Goal: Information Seeking & Learning: Check status

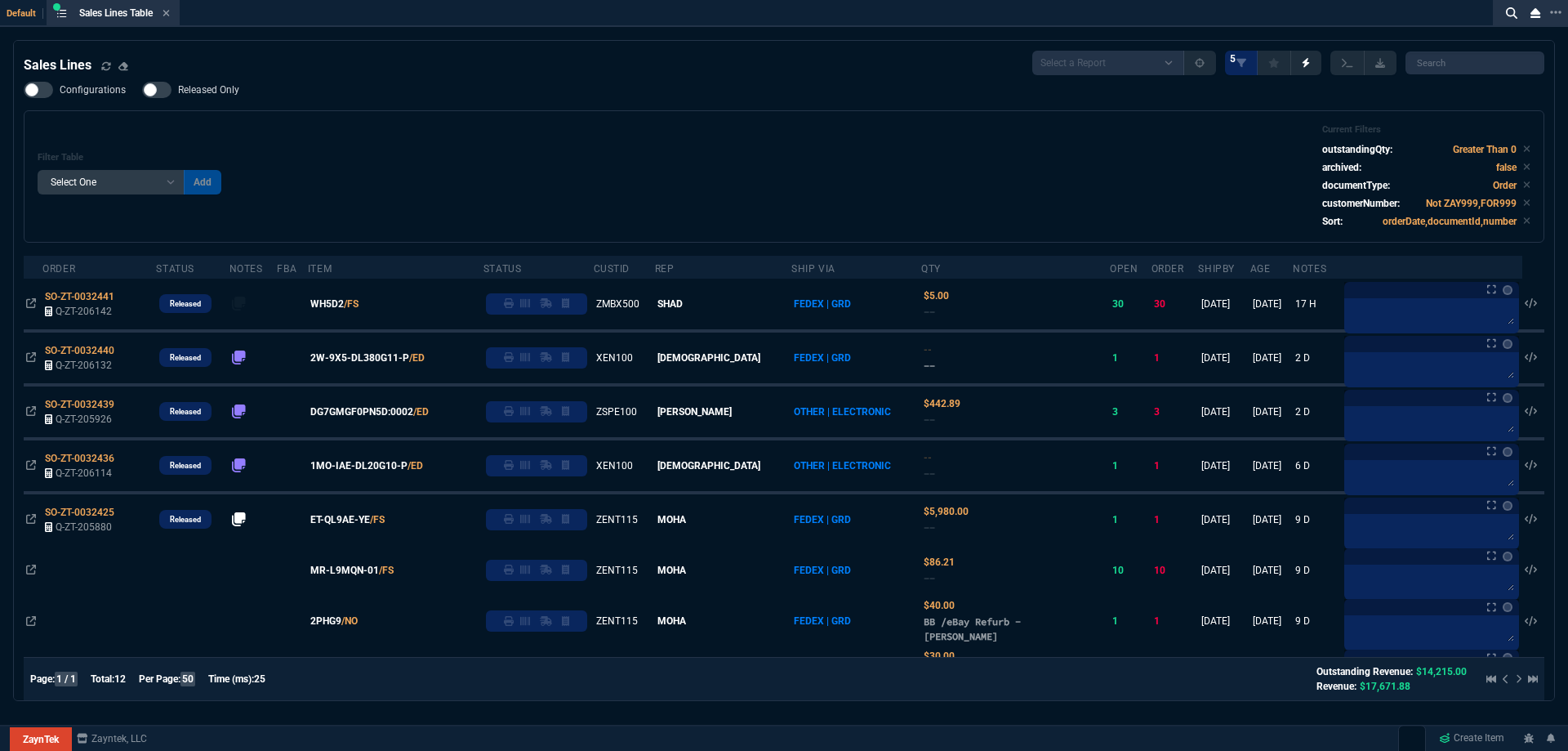
select select
click at [1115, 102] on div "Configurations Released Only Filter Table Select One Add Filter () Age () ATS (…" at bounding box center [784, 162] width 1521 height 161
click at [1114, 103] on div "Configurations Released Only Filter Table Select One Add Filter () Age () ATS (…" at bounding box center [784, 162] width 1521 height 161
drag, startPoint x: 1109, startPoint y: 112, endPoint x: 1104, endPoint y: 120, distance: 9.4
click at [1108, 115] on div "Configurations Released Only Filter Table Select One Add Filter () Age () ATS (…" at bounding box center [784, 162] width 1521 height 161
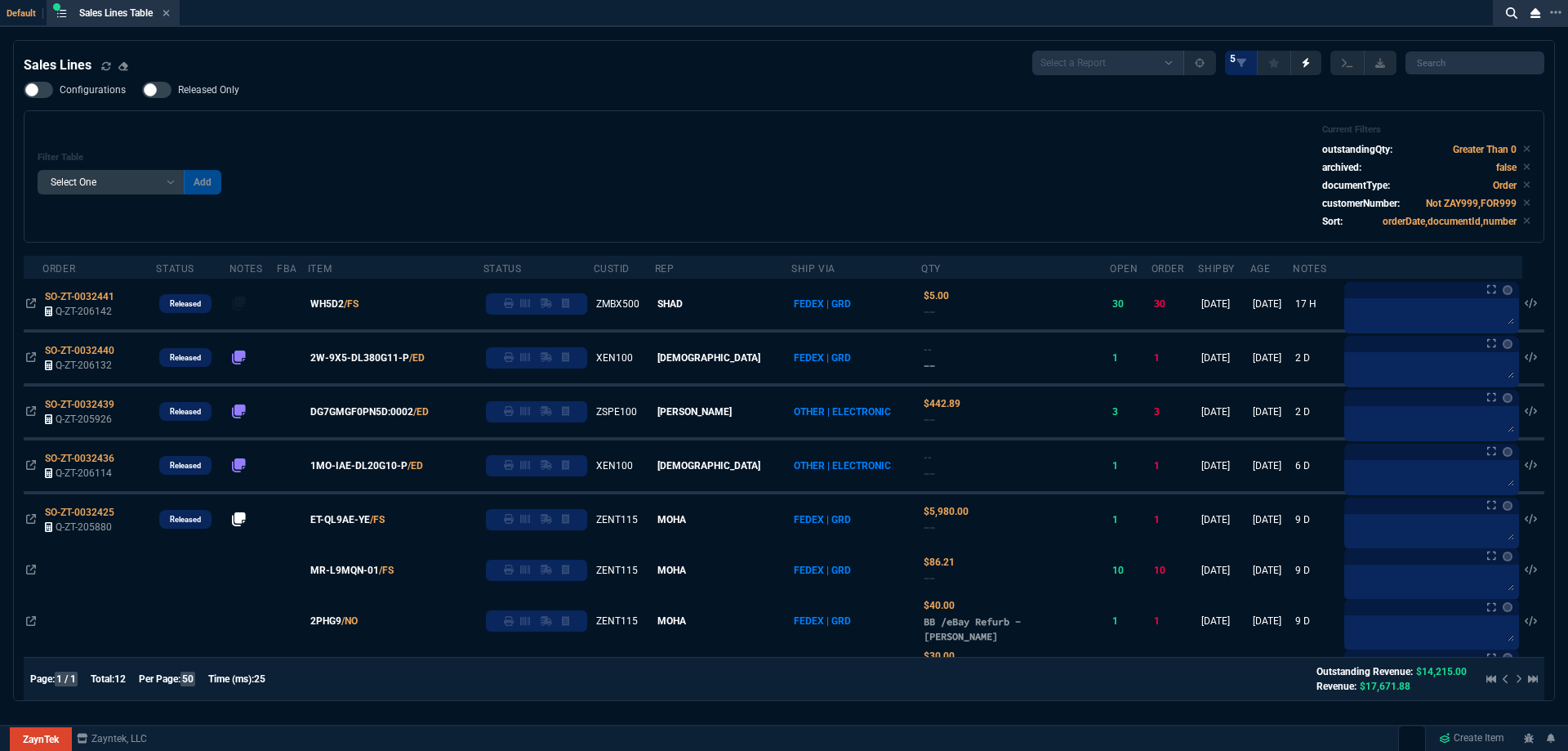
click at [1100, 125] on div "Filter Table Select One Add Filter () Age () ATS () Cond (itemVariantCode) Cust…" at bounding box center [784, 177] width 1521 height 132
drag, startPoint x: 1090, startPoint y: 134, endPoint x: 1035, endPoint y: 156, distance: 59.2
click at [1068, 149] on div "Filter Table Select One Add Filter () Age () ATS () Cond (itemVariantCode) Cust…" at bounding box center [784, 177] width 1493 height 104
drag, startPoint x: 953, startPoint y: 166, endPoint x: 888, endPoint y: 167, distance: 65.0
click at [934, 167] on div "Filter Table Select One Add Filter () Age () ATS () Cond (itemVariantCode) Cust…" at bounding box center [784, 177] width 1493 height 104
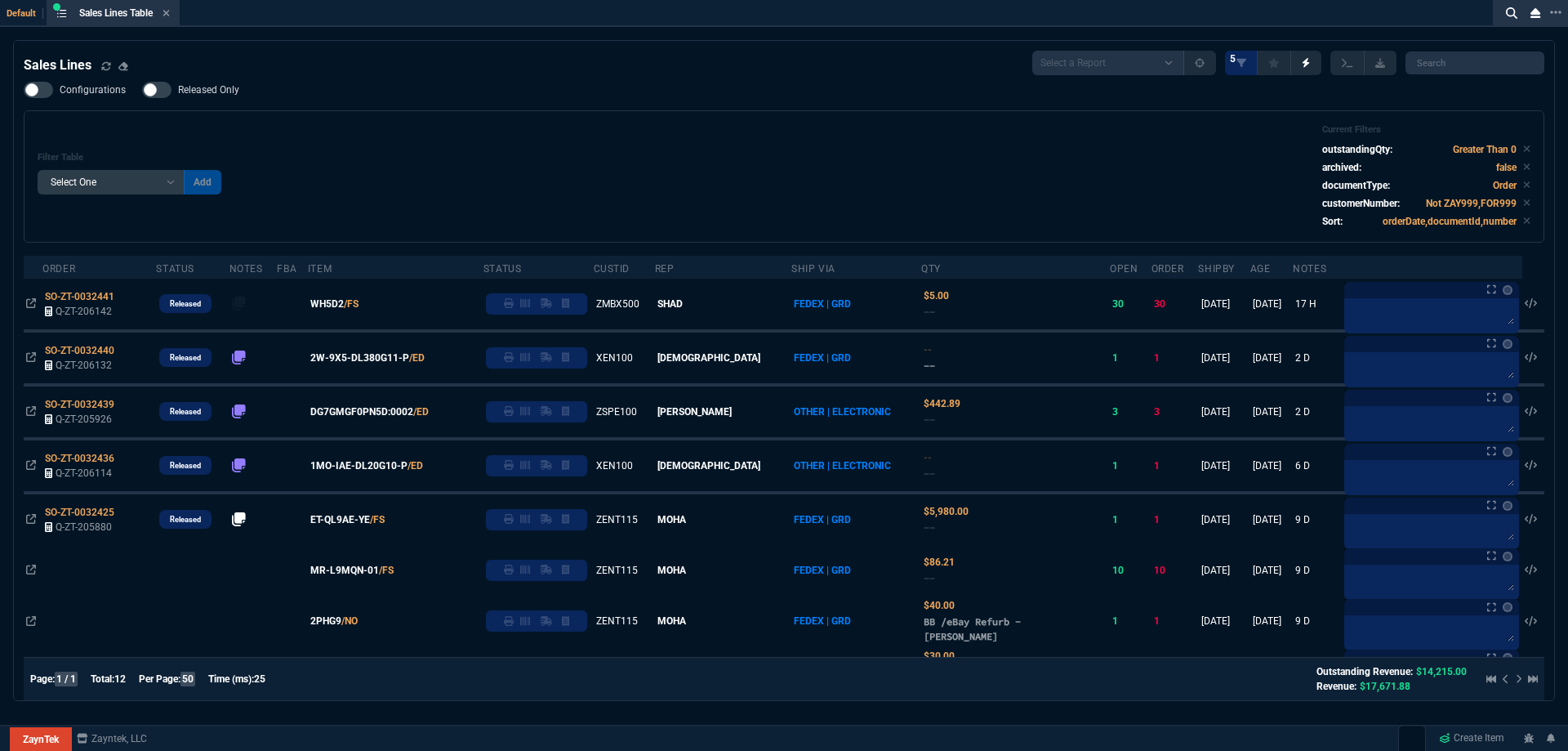
click at [879, 166] on div "Filter Table Select One Add Filter () Age () ATS () Cond (itemVariantCode) Cust…" at bounding box center [784, 177] width 1493 height 104
click at [855, 166] on div "Filter Table Select One Add Filter () Age () ATS () Cond (itemVariantCode) Cust…" at bounding box center [784, 177] width 1493 height 104
click at [852, 166] on div "Filter Table Select One Add Filter () Age () ATS () Cond (itemVariantCode) Cust…" at bounding box center [784, 177] width 1493 height 104
click at [828, 149] on div "Filter Table Select One Add Filter () Age () ATS () Cond (itemVariantCode) Cust…" at bounding box center [784, 177] width 1493 height 104
click at [827, 147] on div "Filter Table Select One Add Filter () Age () ATS () Cond (itemVariantCode) Cust…" at bounding box center [784, 177] width 1493 height 104
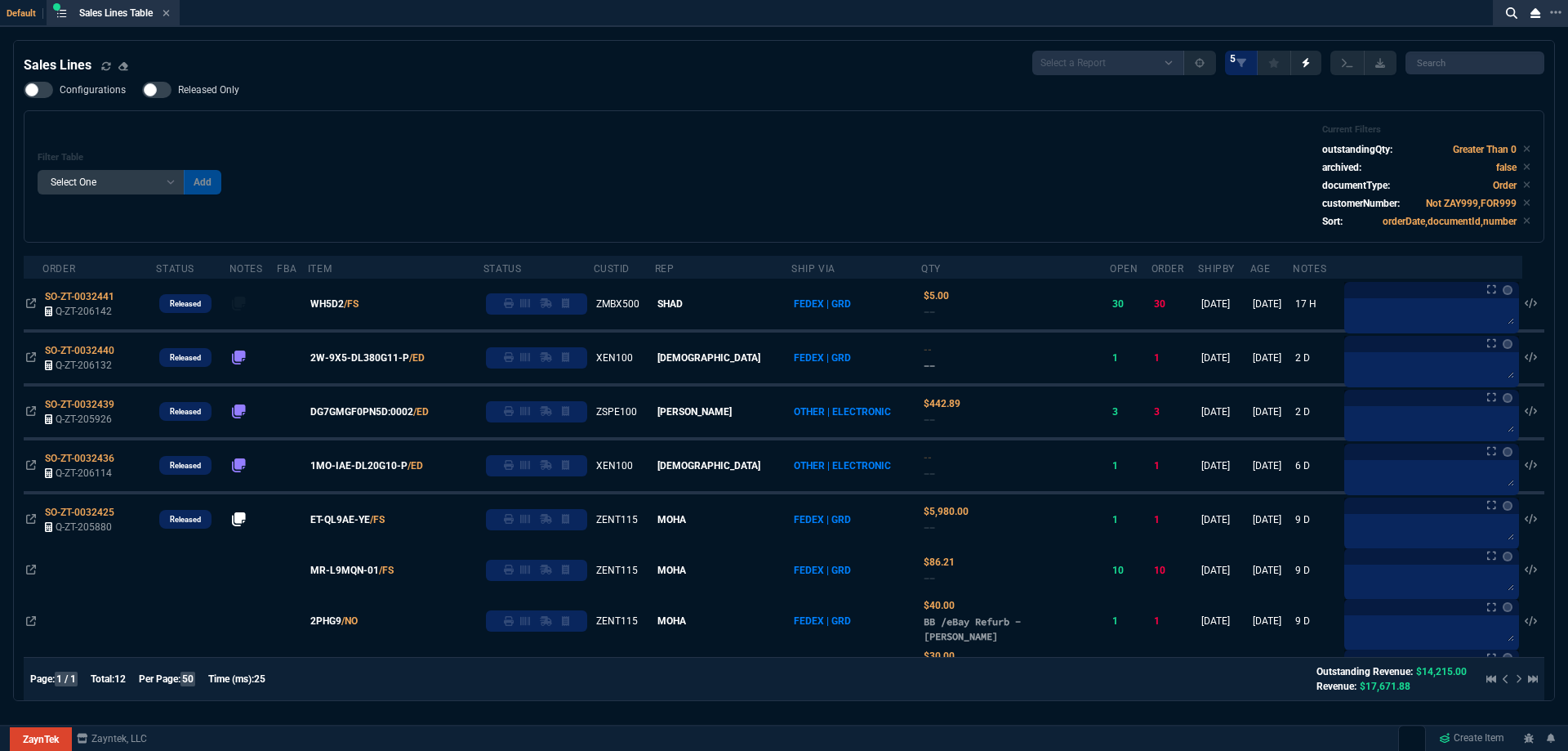
click at [806, 112] on div "Filter Table Select One Add Filter () Age () ATS () Cond (itemVariantCode) Cust…" at bounding box center [784, 177] width 1521 height 132
click at [170, 10] on icon at bounding box center [166, 13] width 7 height 10
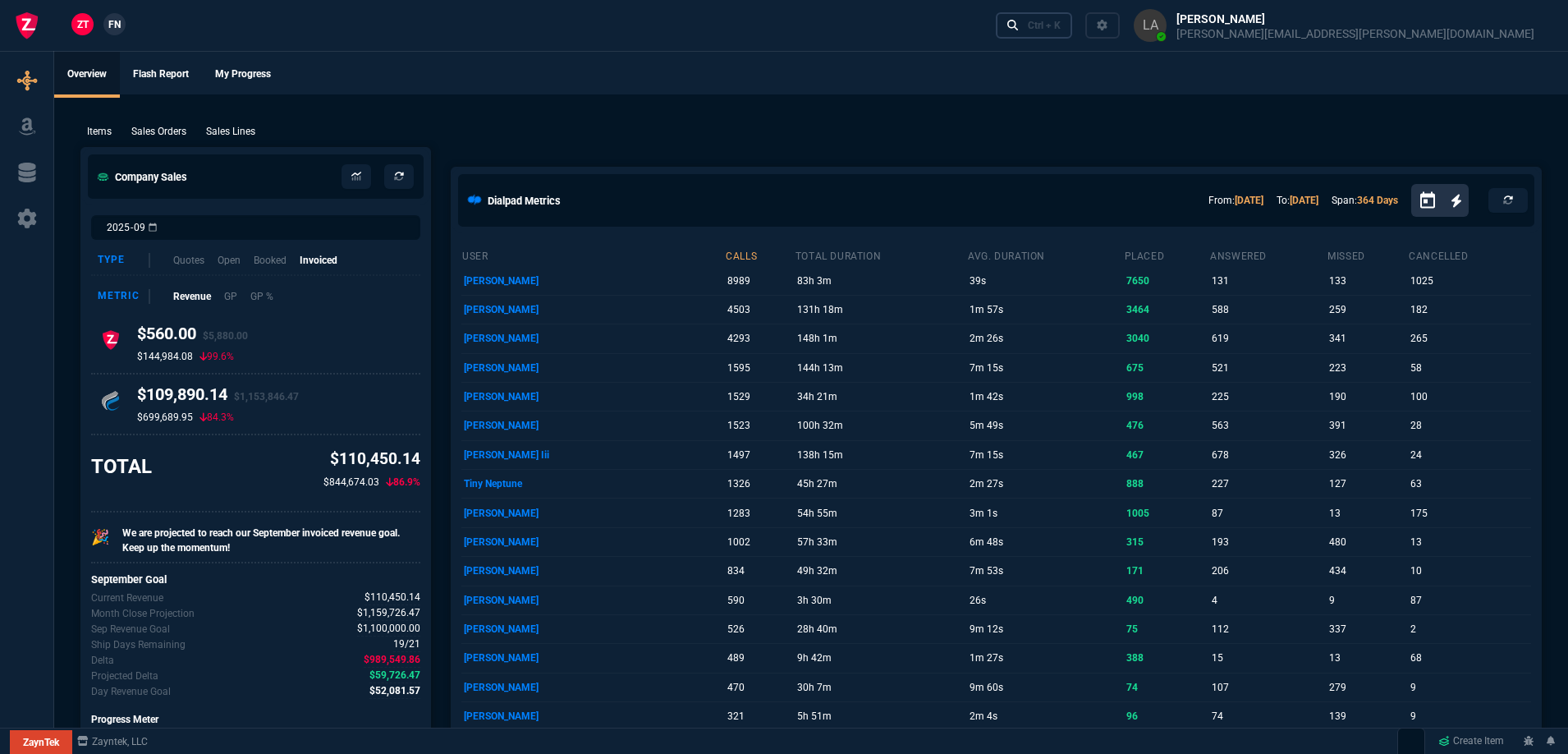
click at [1019, 32] on nx-icon at bounding box center [1013, 25] width 11 height 17
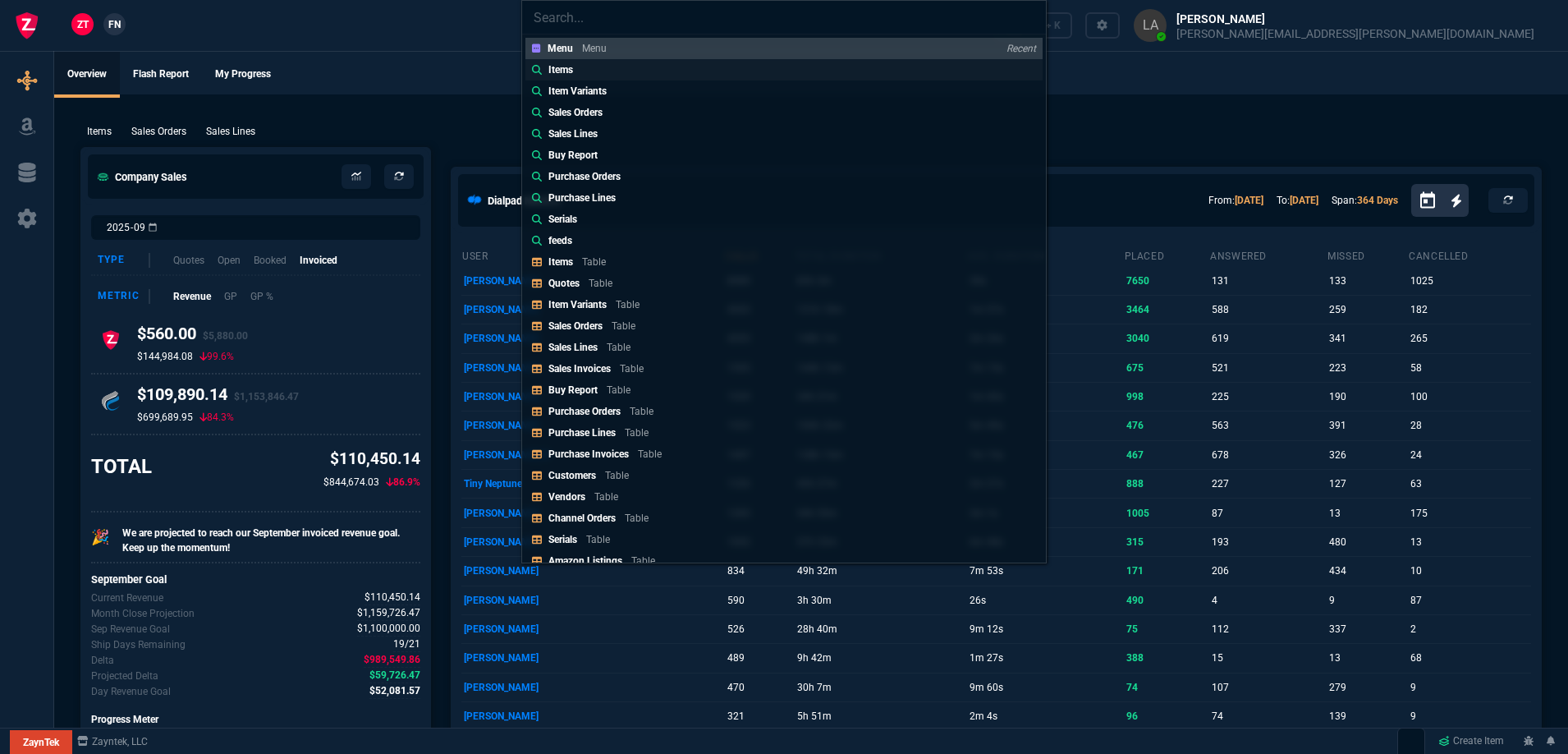
click at [554, 71] on p "Items" at bounding box center [561, 70] width 24 height 15
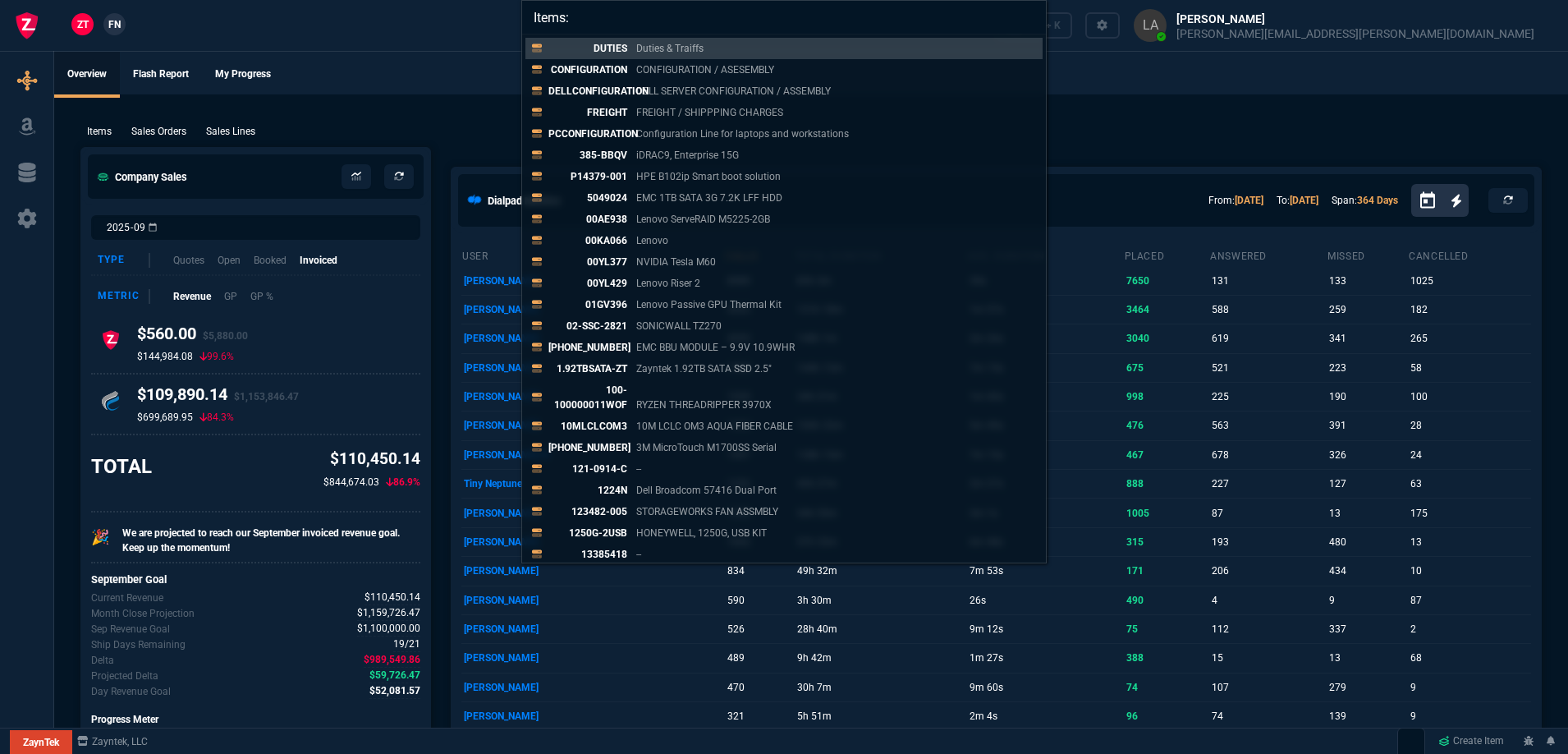
paste input "872479"
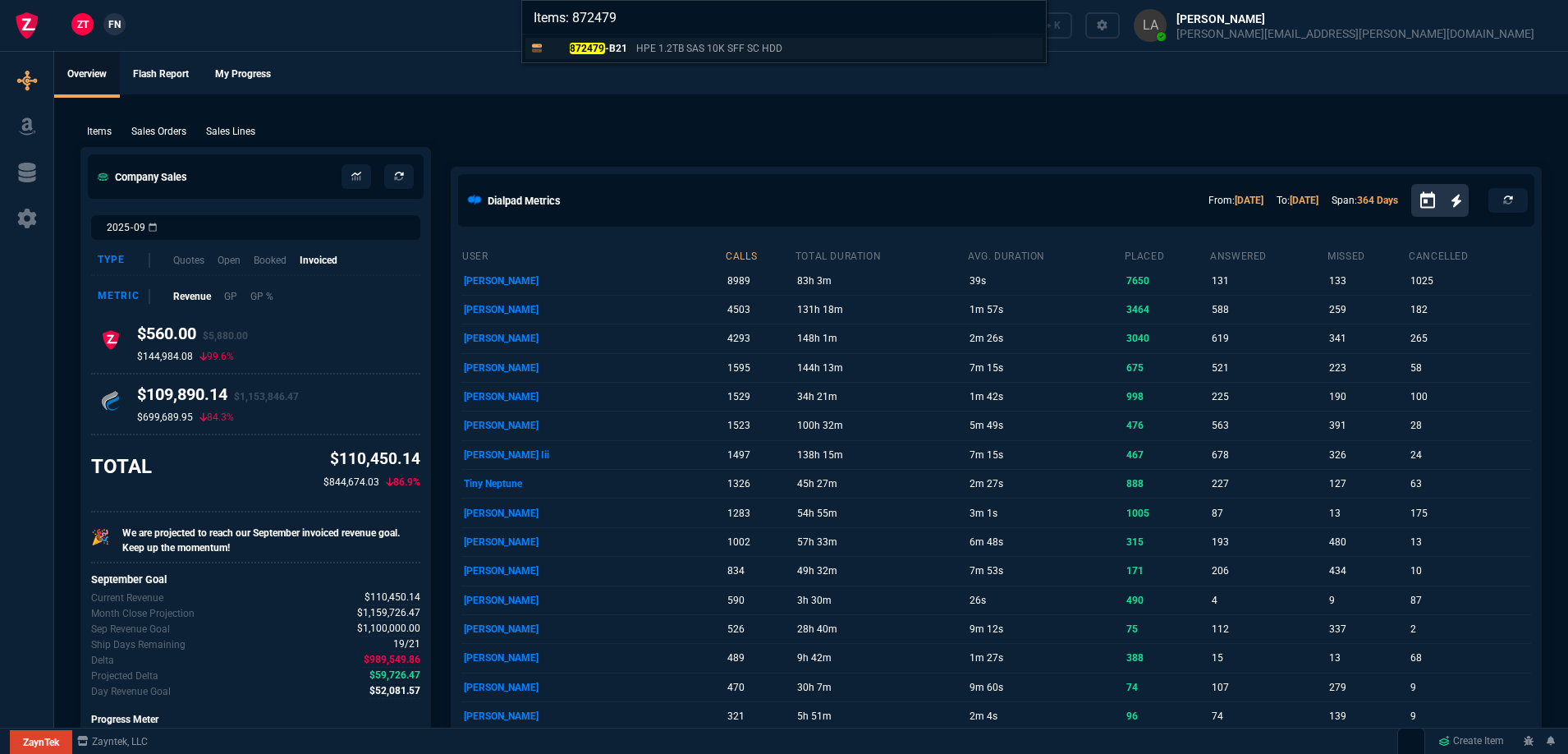
type input "Items: 872479"
click at [611, 50] on p "872479 -B21" at bounding box center [588, 49] width 78 height 15
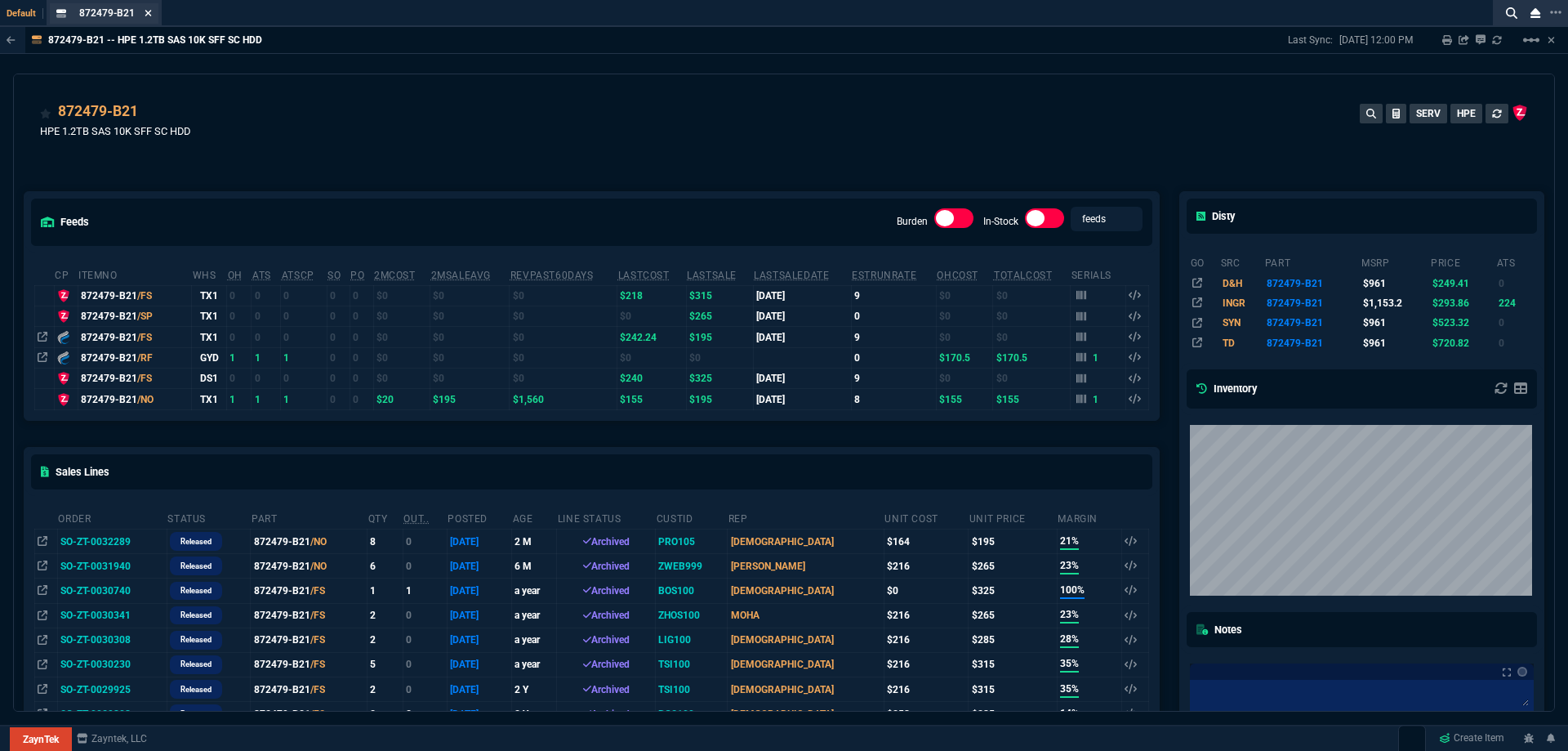
click at [151, 10] on icon at bounding box center [148, 13] width 7 height 7
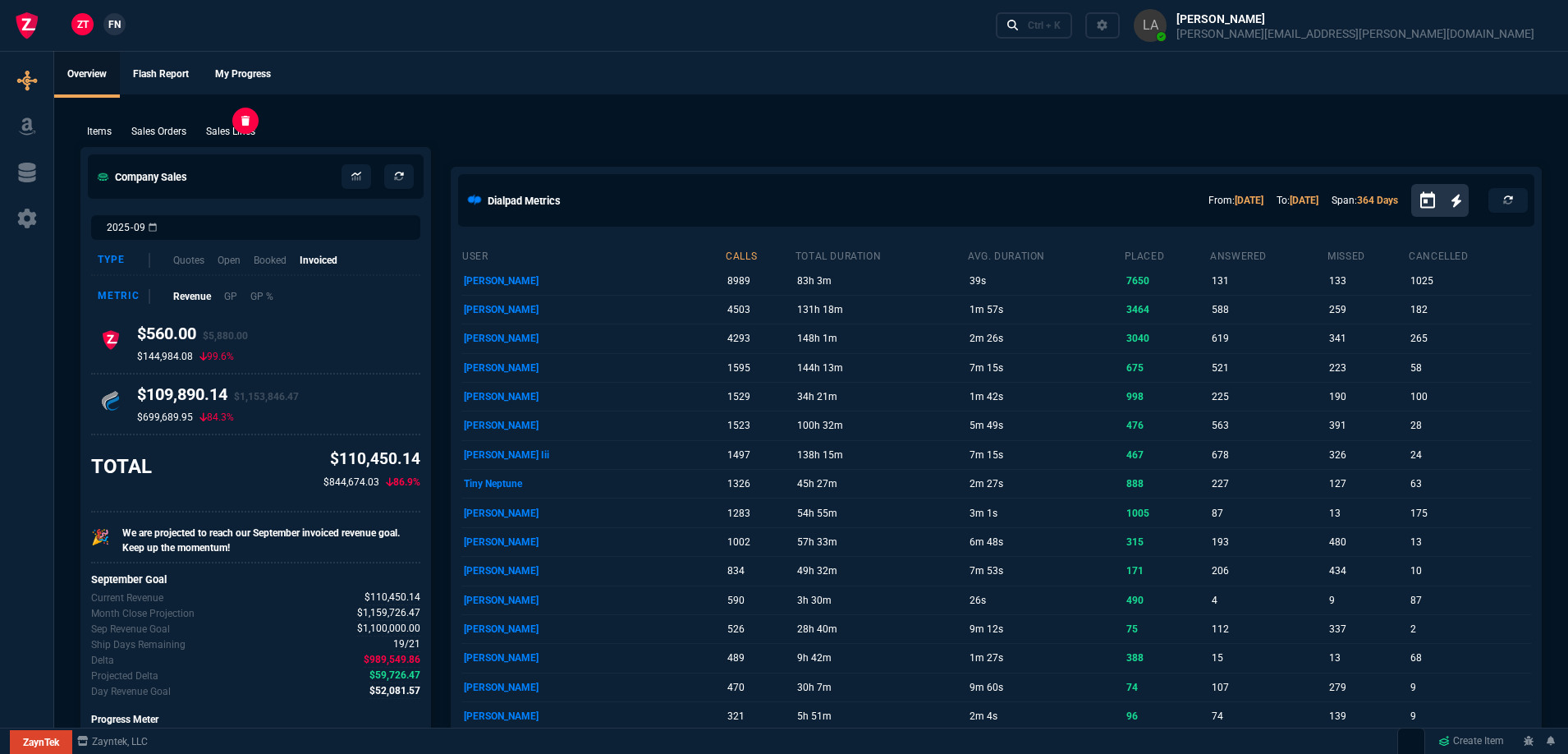
click at [220, 128] on p "Sales Lines" at bounding box center [231, 132] width 50 height 15
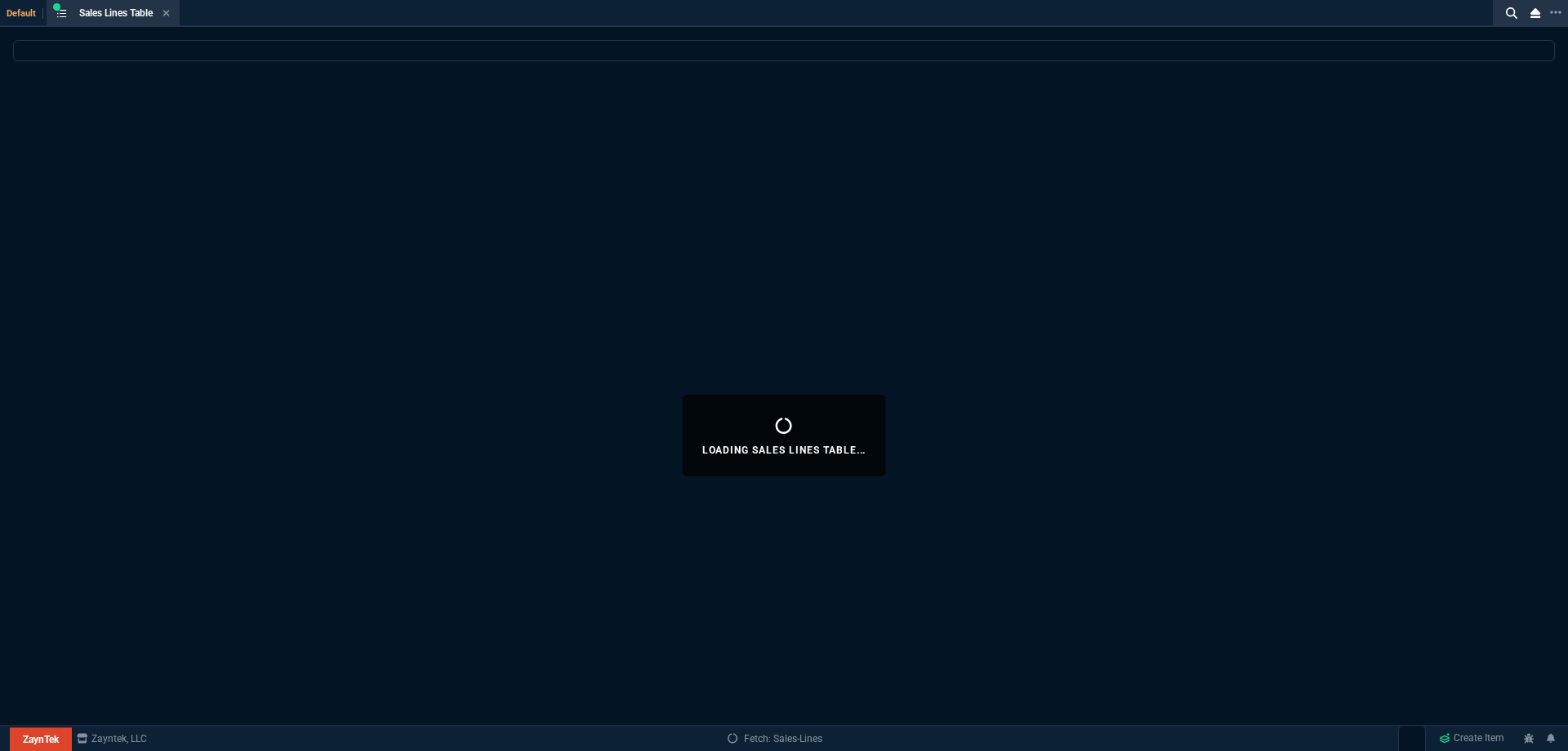
select select
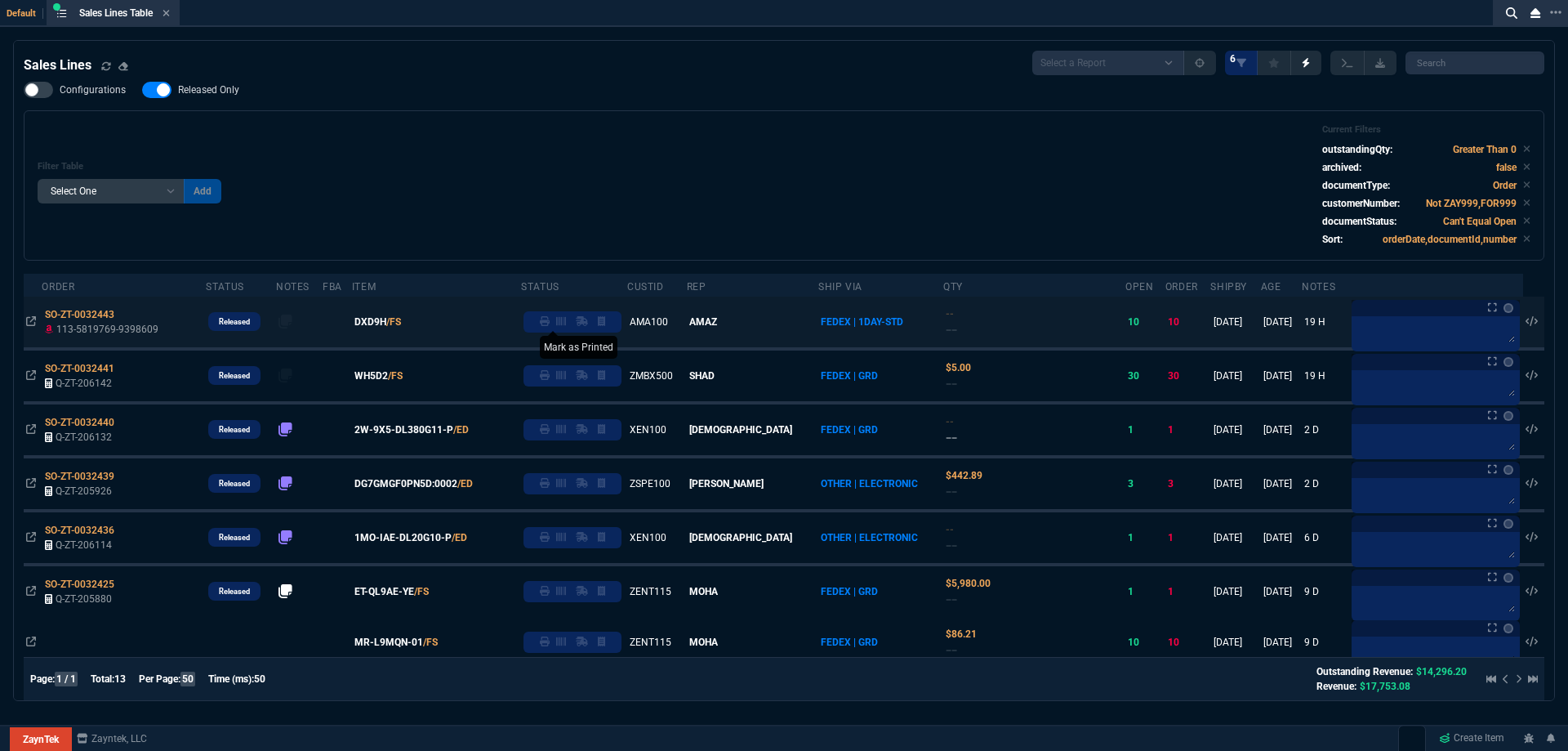
click at [549, 325] on icon at bounding box center [545, 321] width 10 height 10
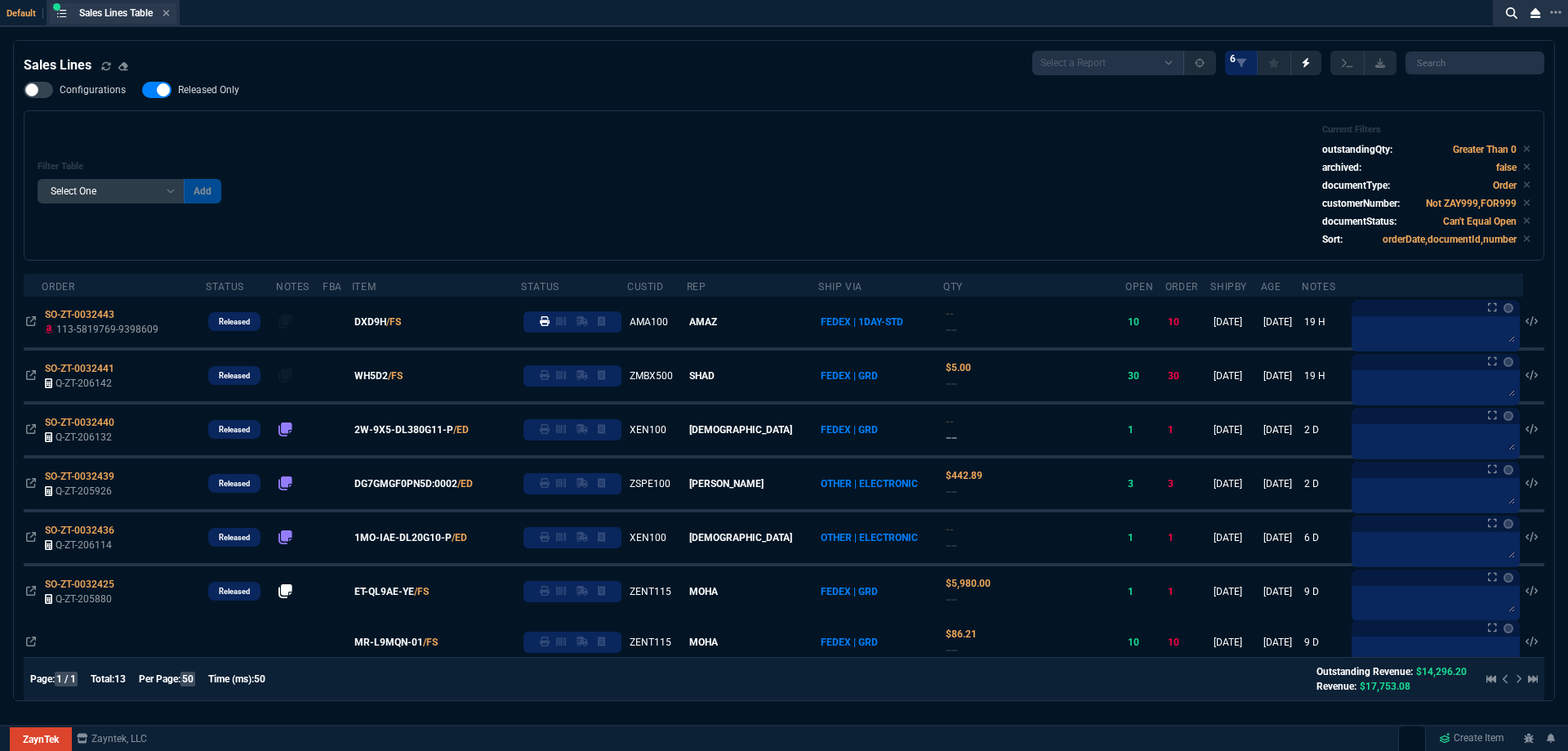
click at [174, 14] on div "Sales Lines Table Sales Line" at bounding box center [113, 14] width 126 height 20
click at [170, 13] on icon at bounding box center [166, 13] width 7 height 10
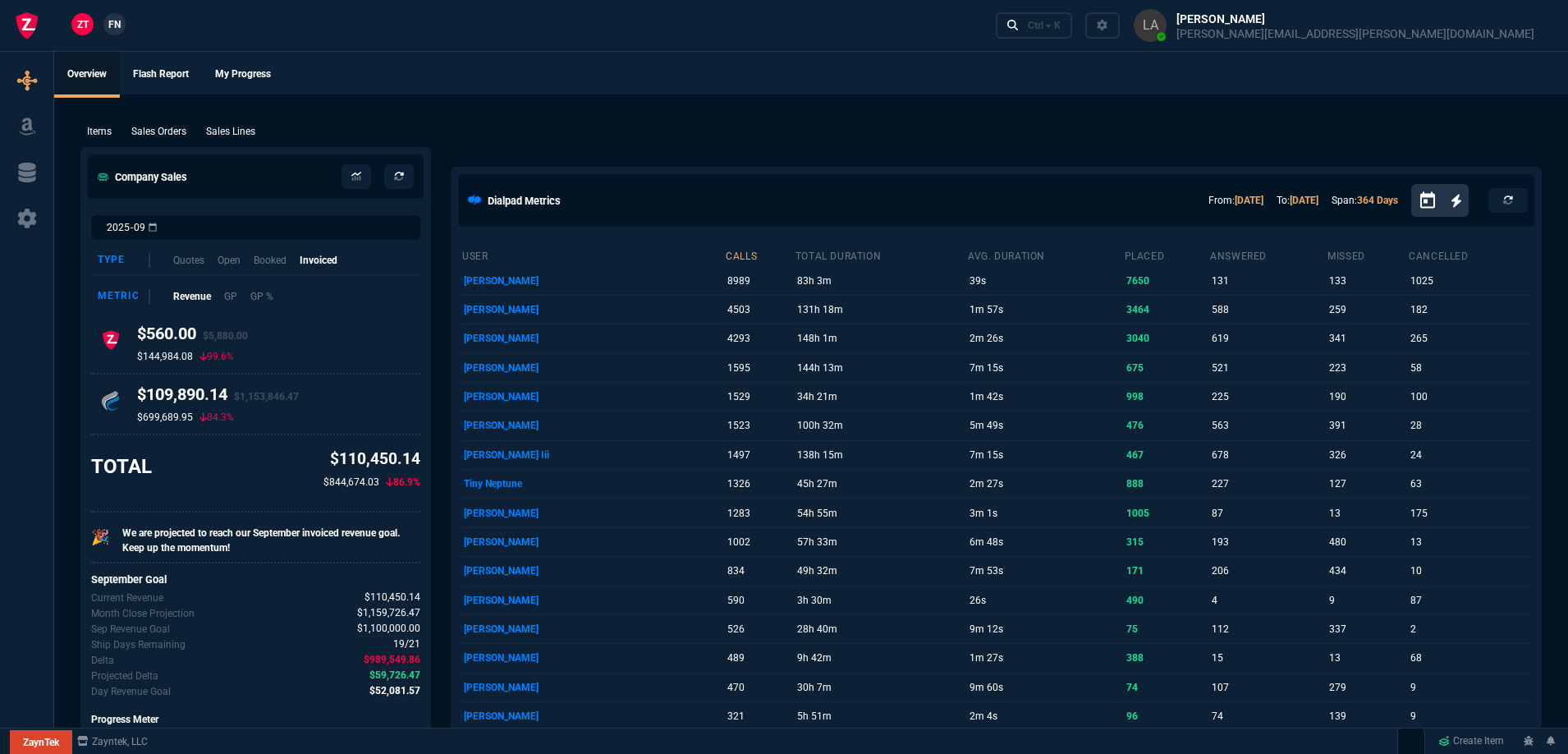
click at [112, 21] on span "FN" at bounding box center [114, 24] width 12 height 15
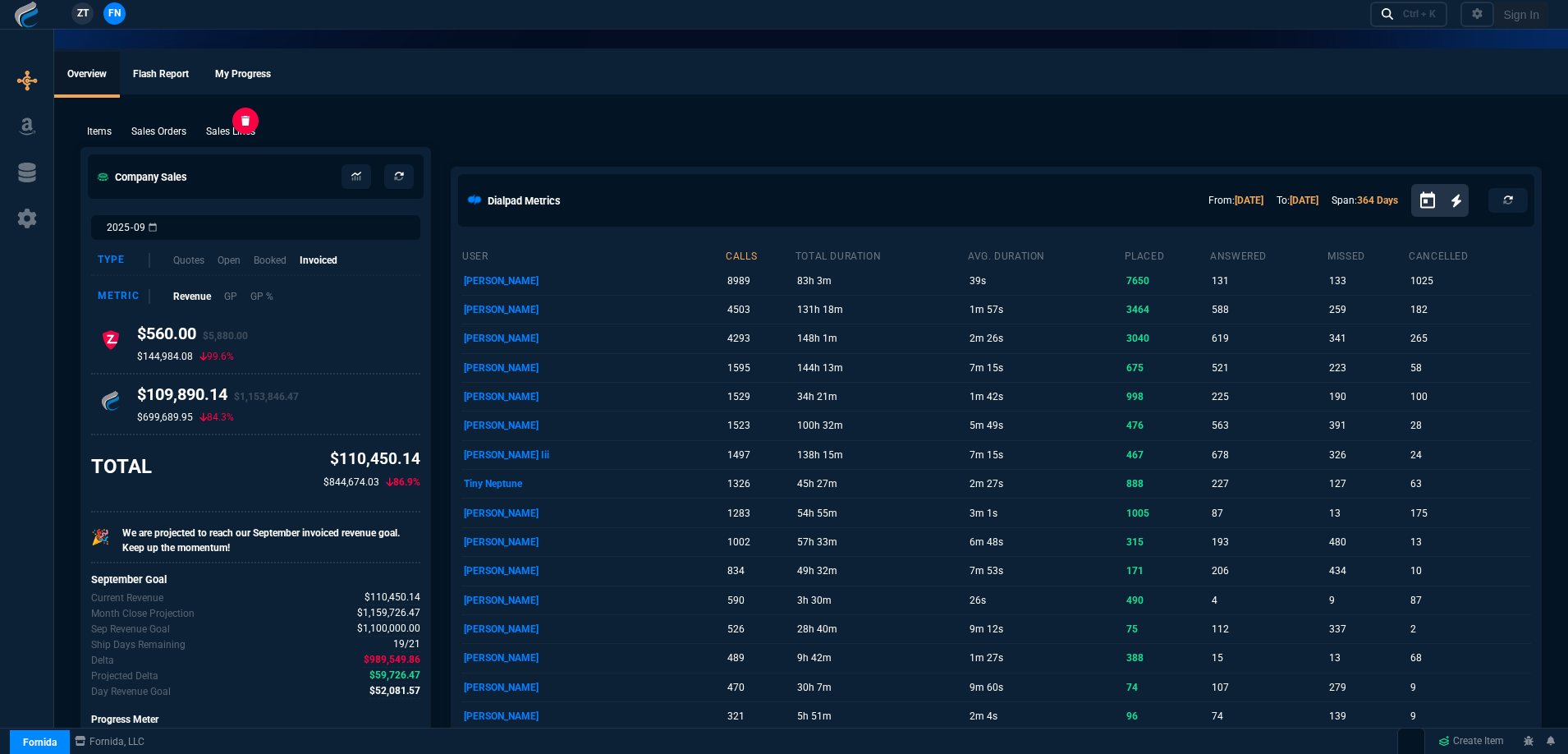
click at [213, 131] on p "Sales Lines" at bounding box center [231, 132] width 50 height 15
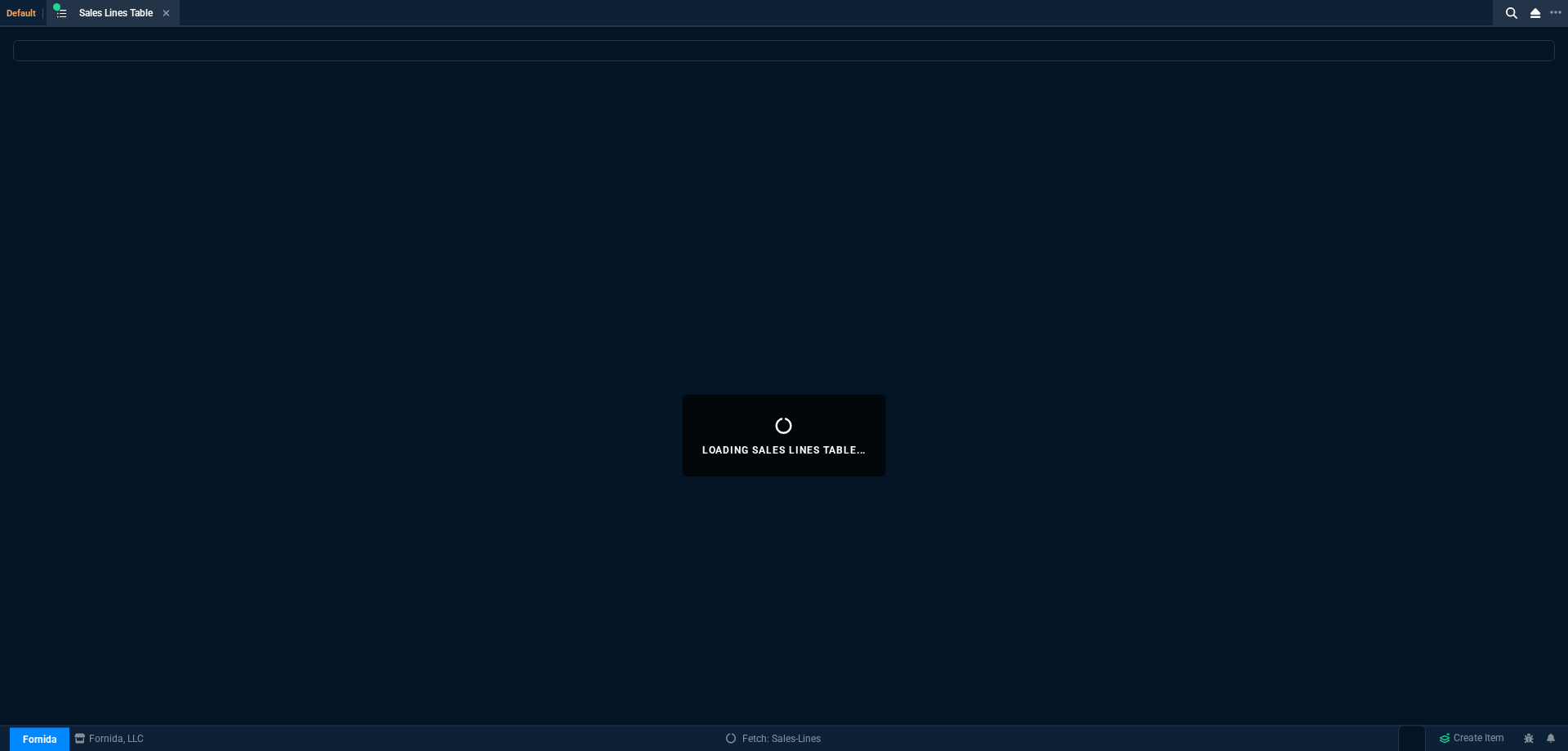
select select
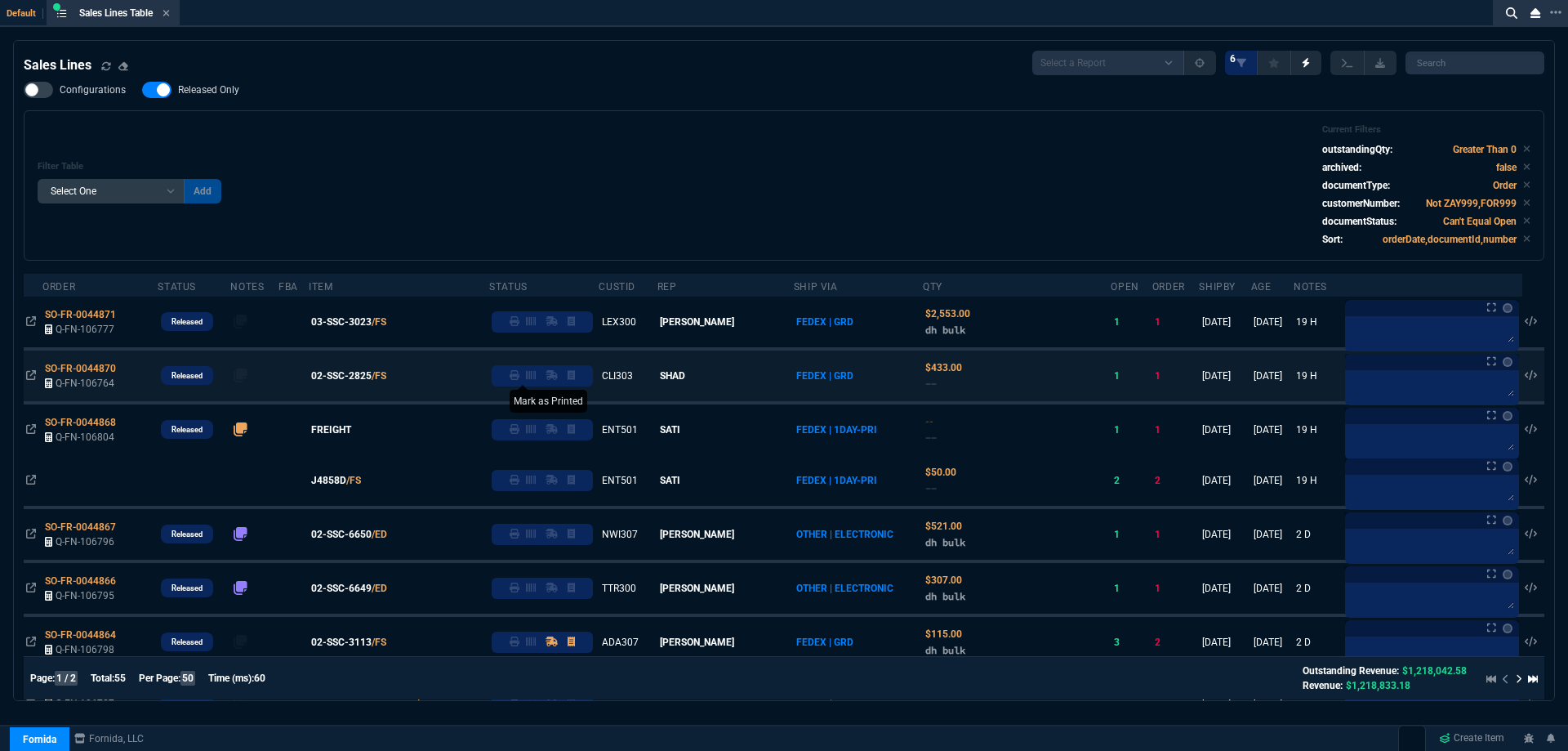
click at [520, 378] on icon at bounding box center [514, 375] width 10 height 10
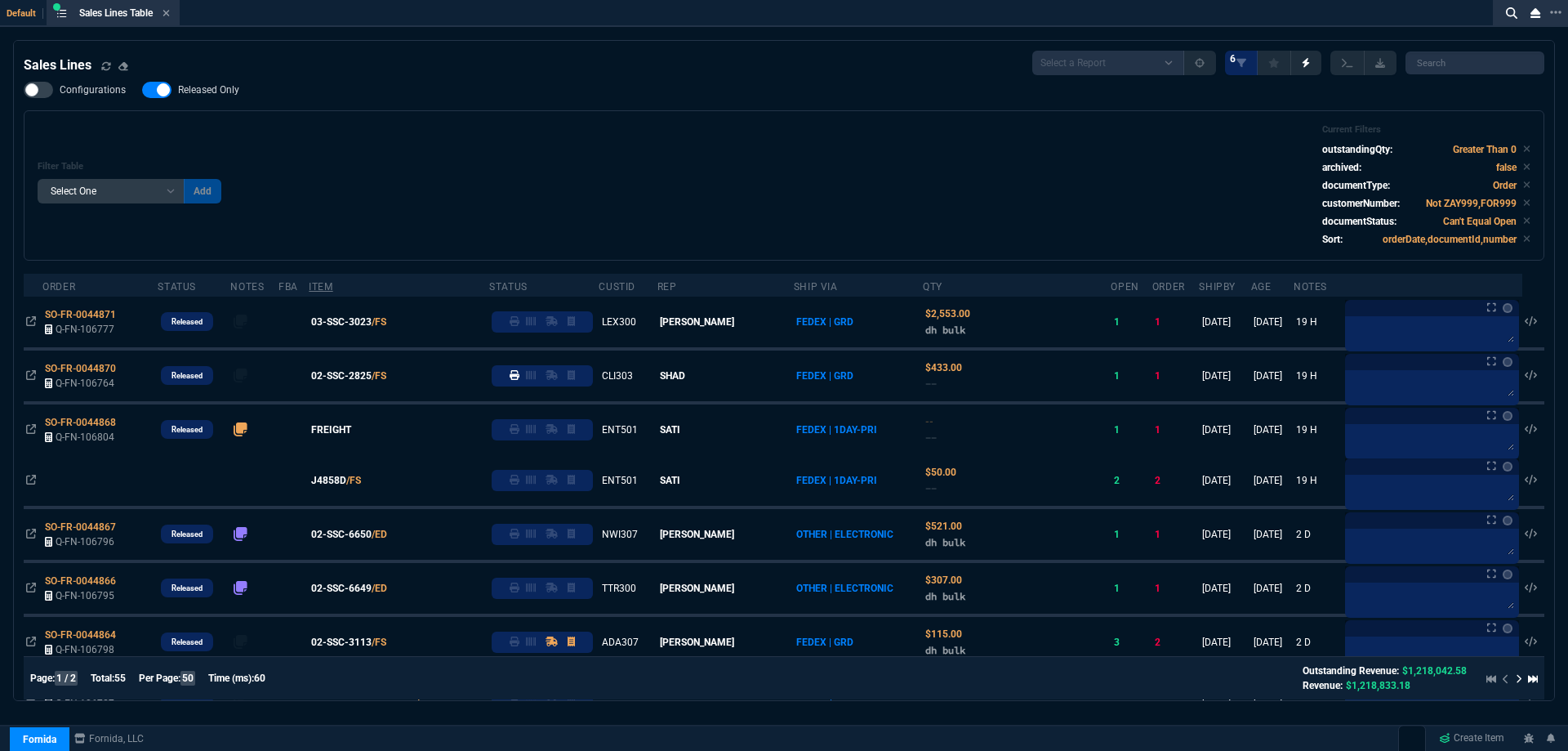
drag, startPoint x: 361, startPoint y: 378, endPoint x: 381, endPoint y: 387, distance: 21.9
click at [362, 378] on span "02-SSC-2825" at bounding box center [341, 376] width 60 height 15
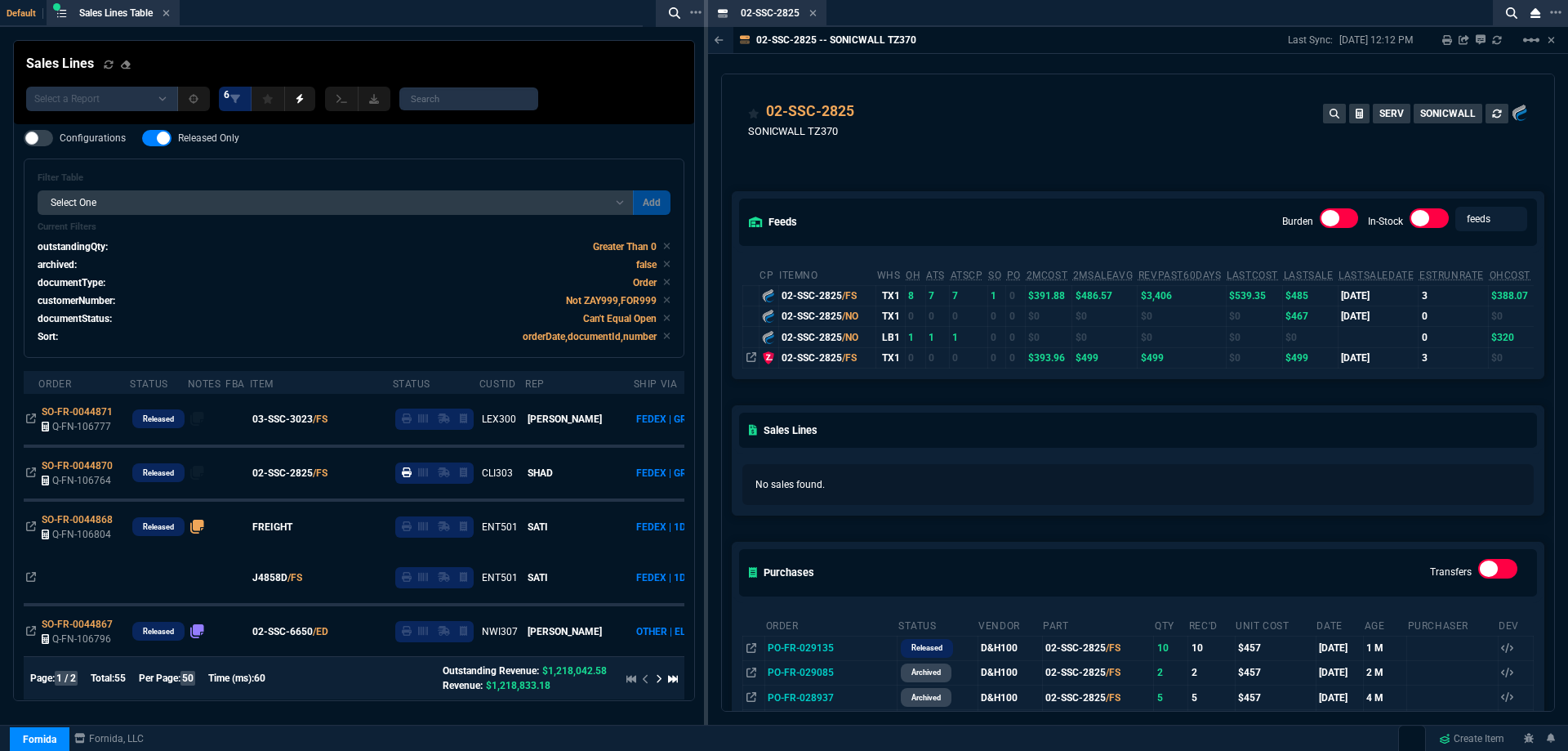
drag, startPoint x: 815, startPoint y: 10, endPoint x: 812, endPoint y: 32, distance: 22.2
click at [815, 10] on icon at bounding box center [813, 13] width 7 height 10
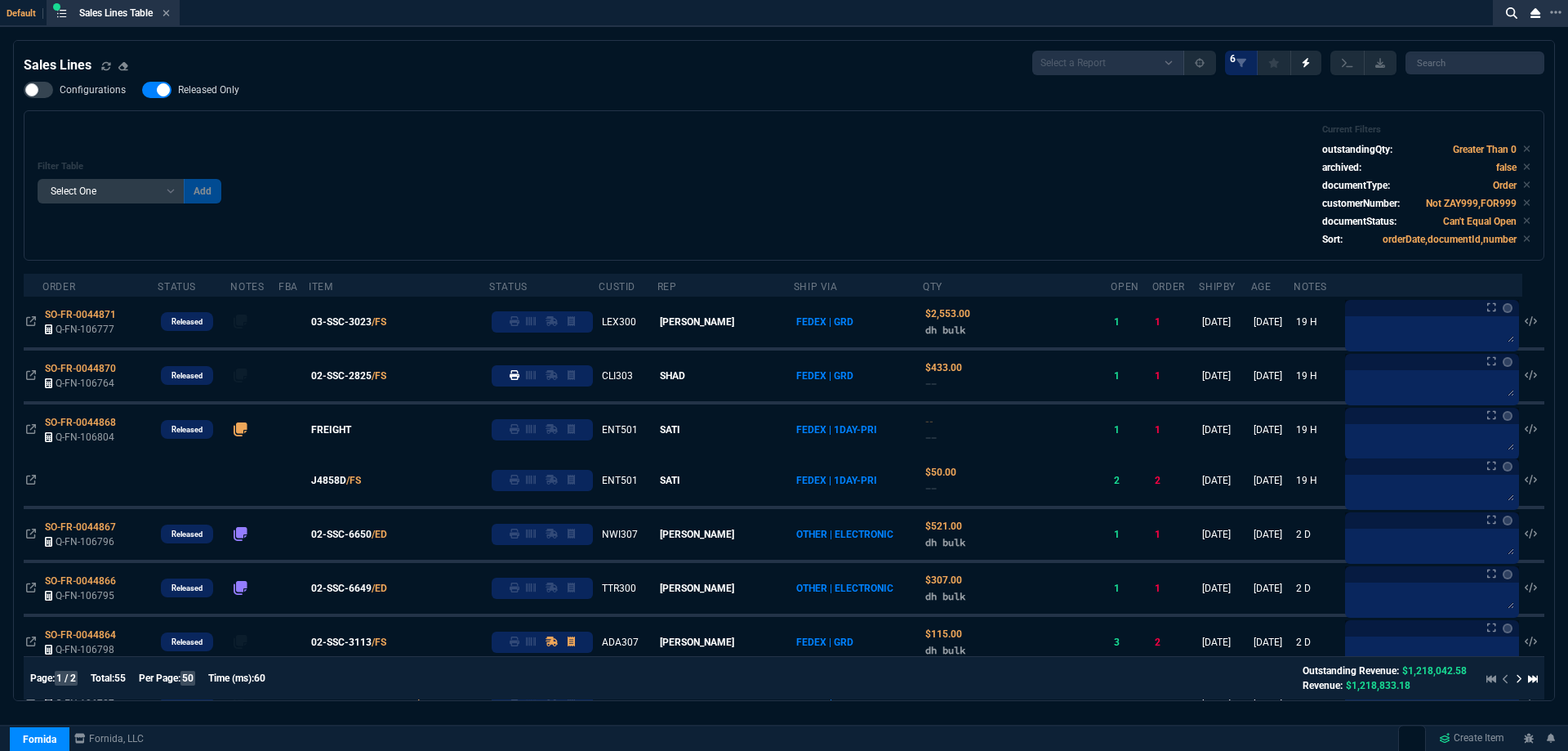
click at [1564, 150] on div "Sales Lines Select a Report NEW QUERY SonicWall Sale AMZ (MTD) NEW QUERY INS100…" at bounding box center [784, 435] width 1568 height 791
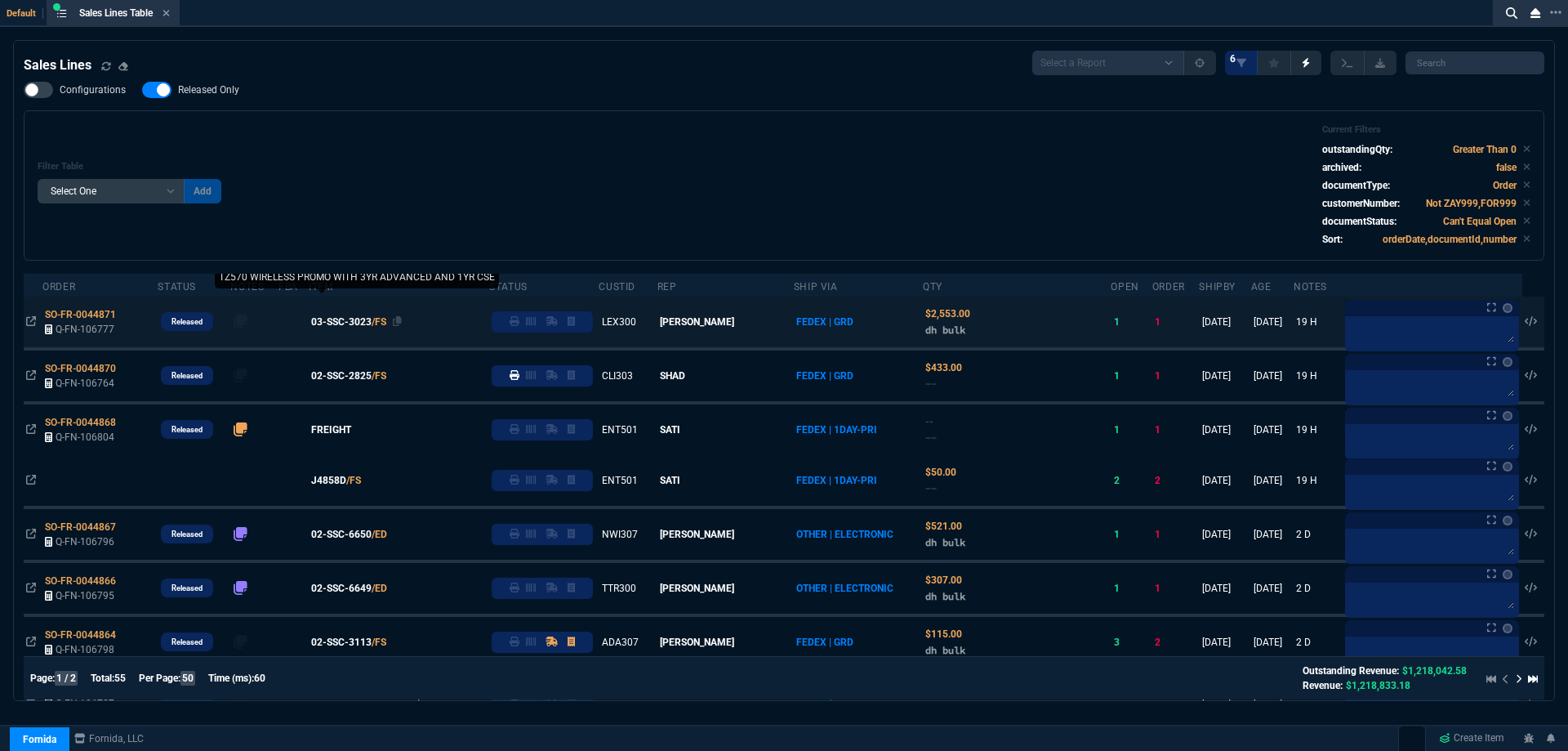
click at [364, 325] on span "03-SSC-3023" at bounding box center [341, 322] width 60 height 15
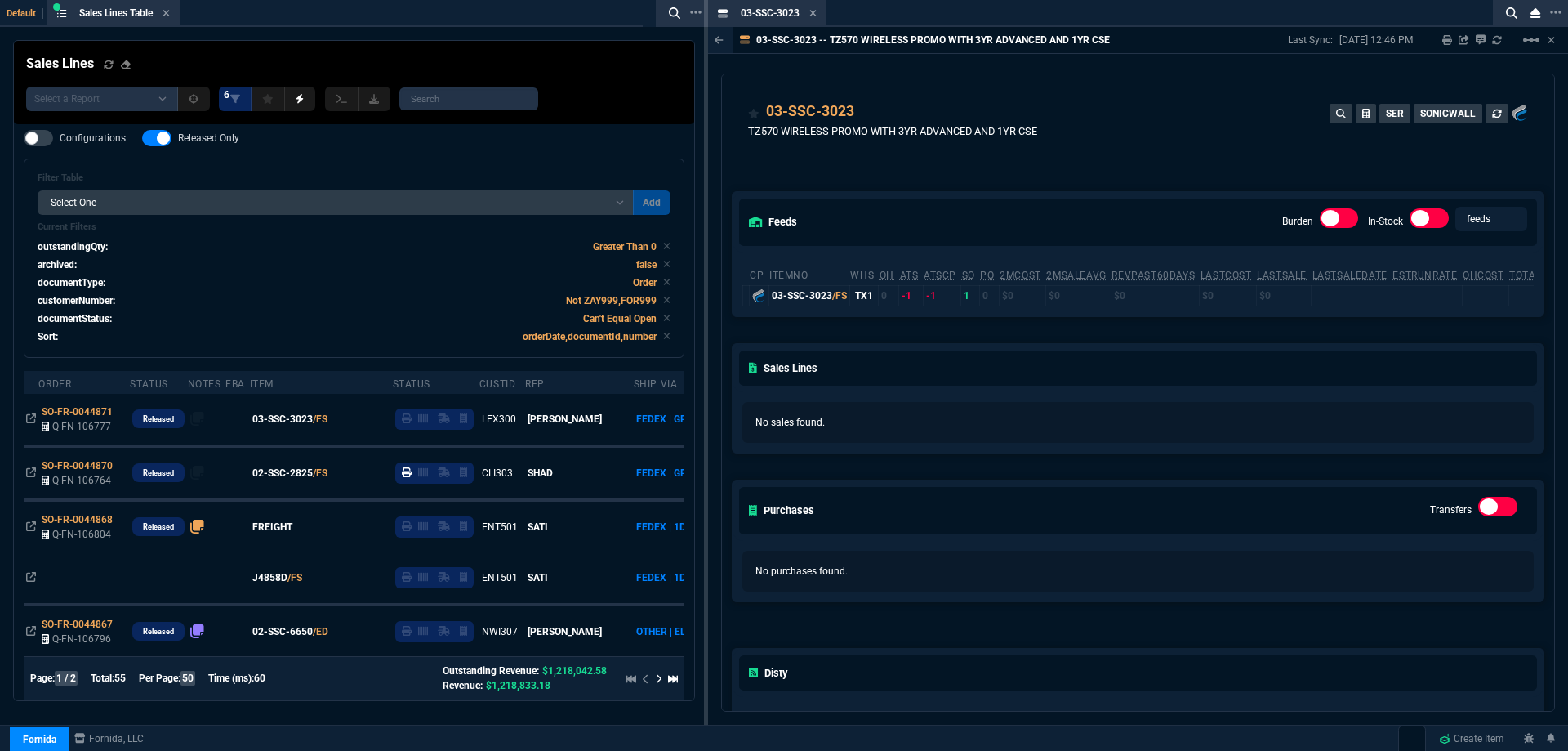
click at [816, 14] on icon at bounding box center [813, 13] width 7 height 10
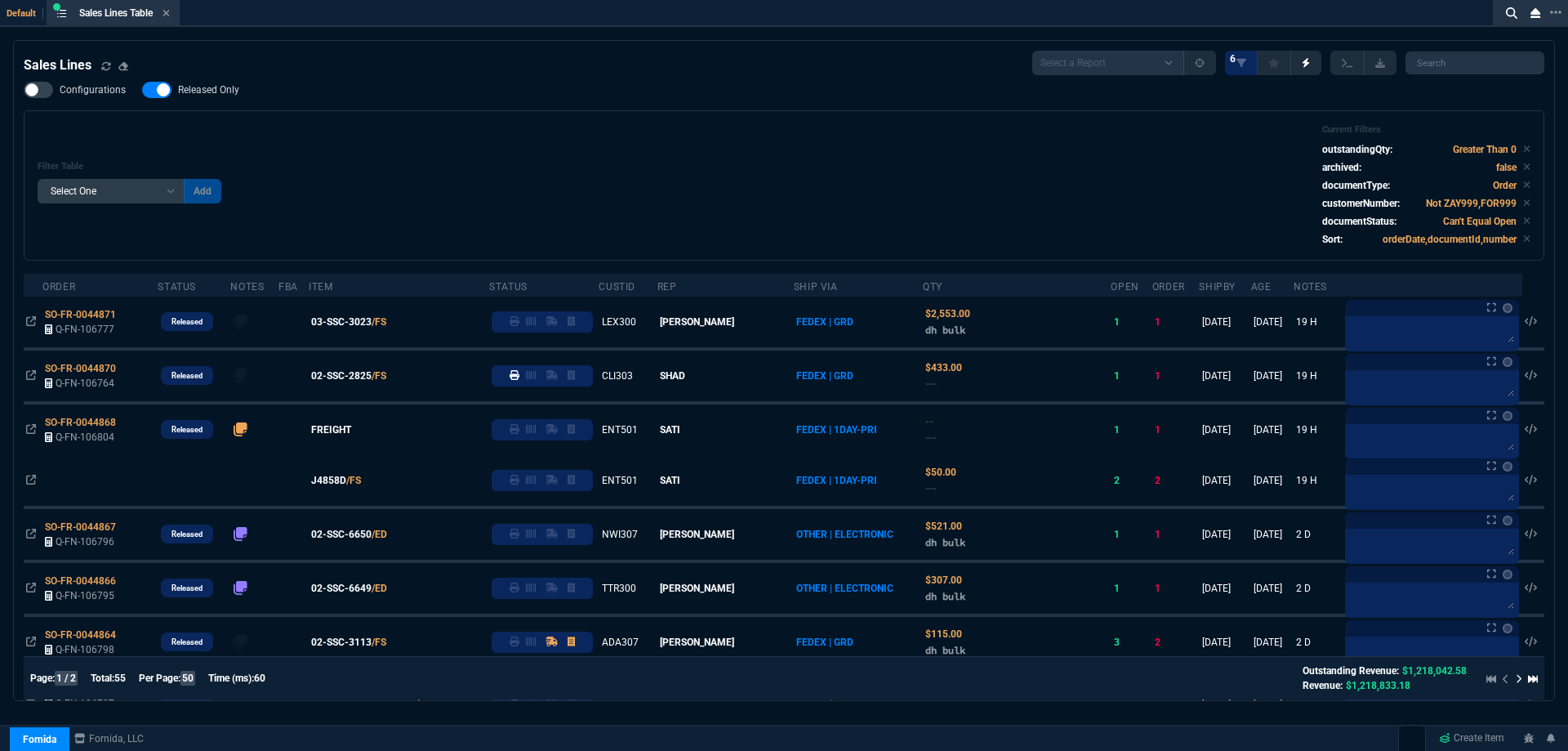
click at [170, 14] on icon at bounding box center [166, 13] width 7 height 7
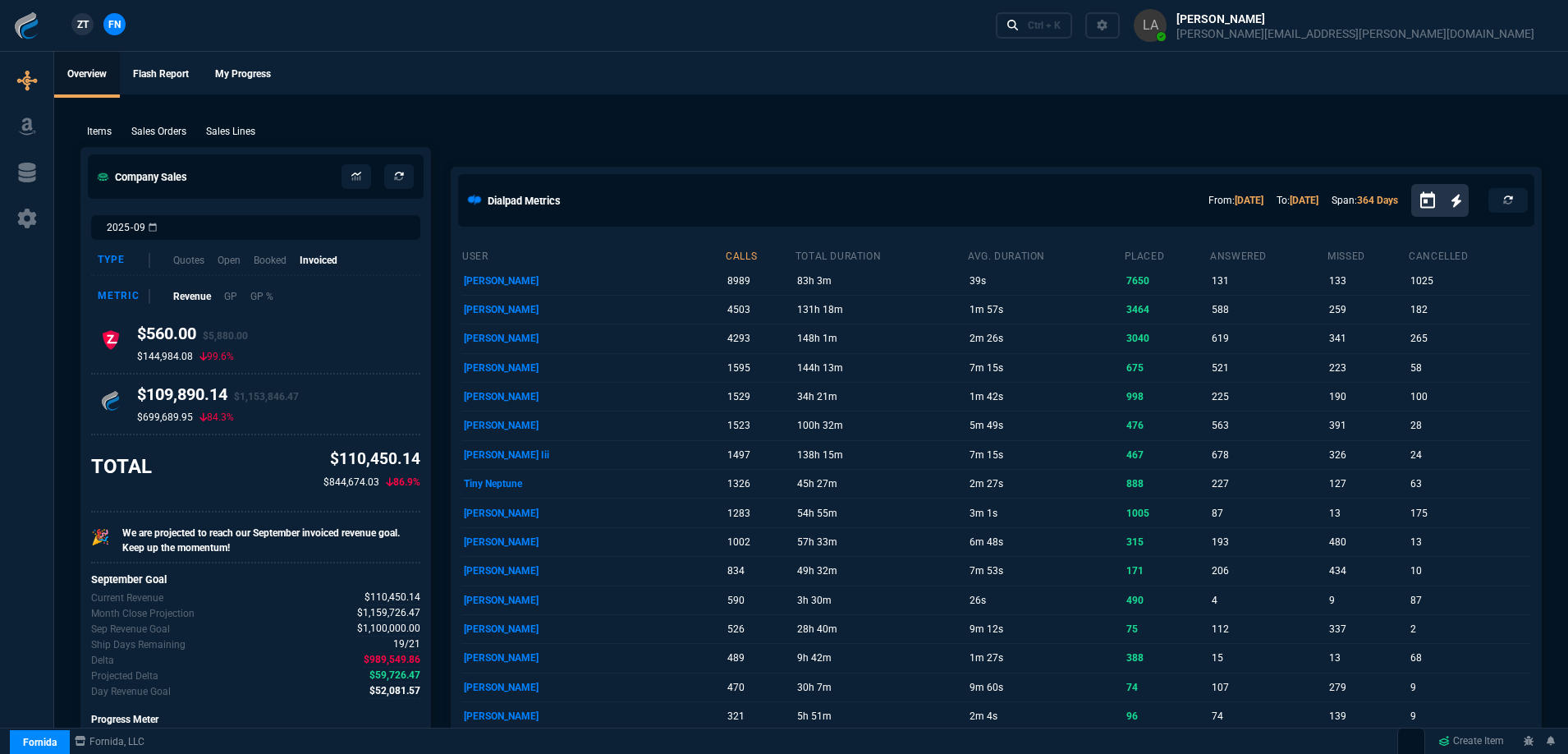
click at [244, 128] on p "Sales Lines" at bounding box center [231, 132] width 50 height 15
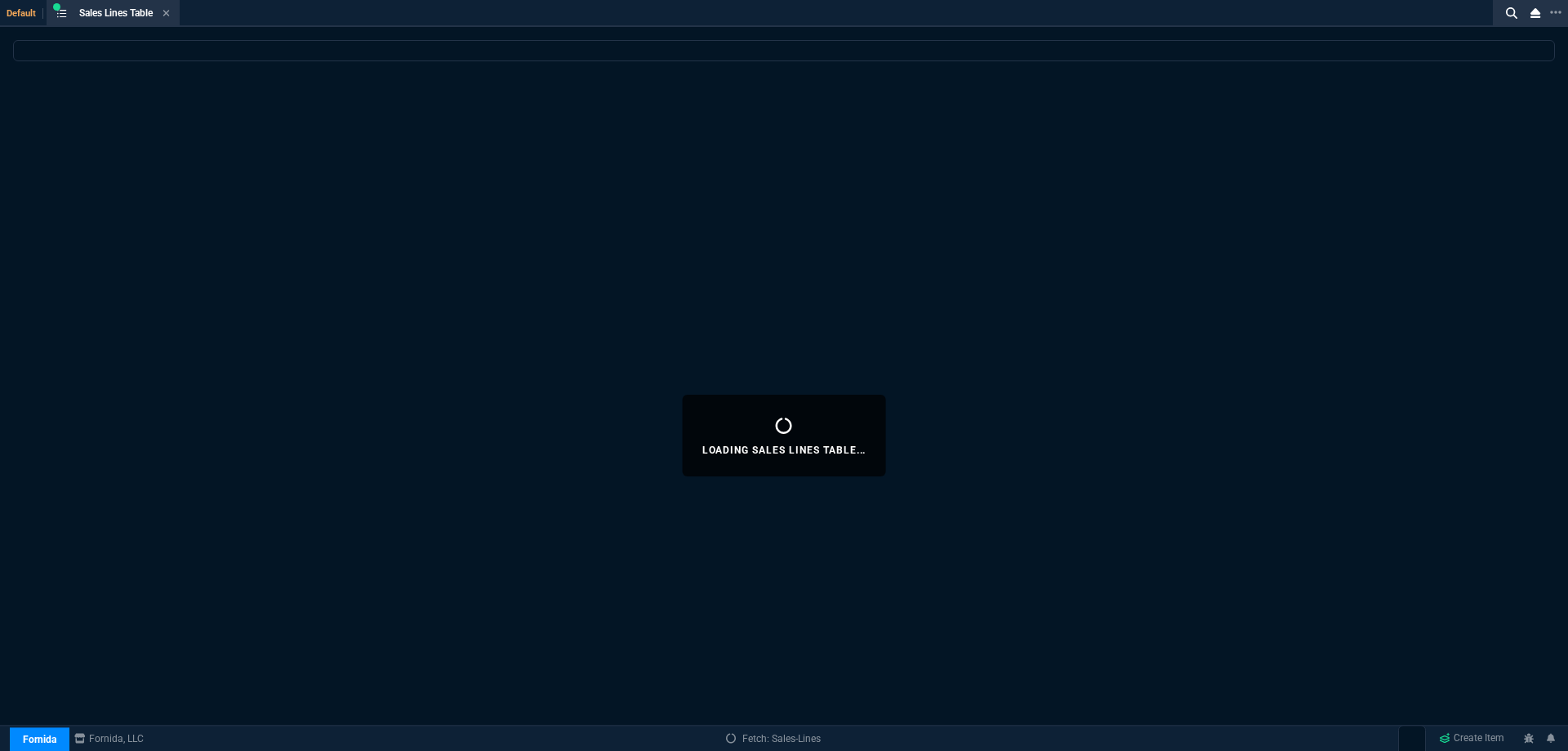
select select
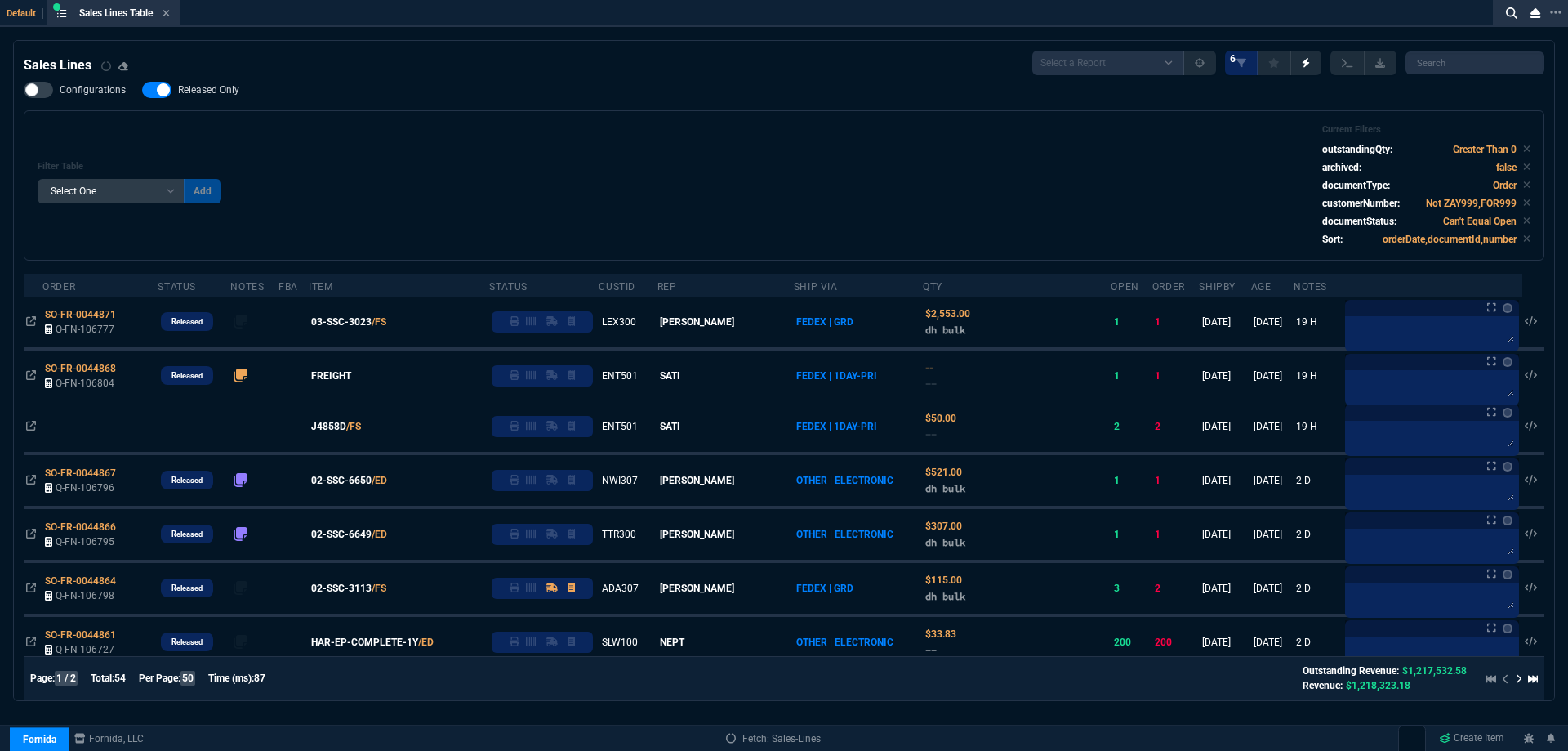
click at [213, 94] on span "Released Only" at bounding box center [209, 90] width 61 height 13
click at [142, 91] on input "Released Only" at bounding box center [141, 90] width 1 height 1
checkbox input "false"
click at [457, 182] on div "Filter Table Select One Add Filter () Age () ATS () Cond (itemVariantCode) Cust…" at bounding box center [784, 186] width 1493 height 123
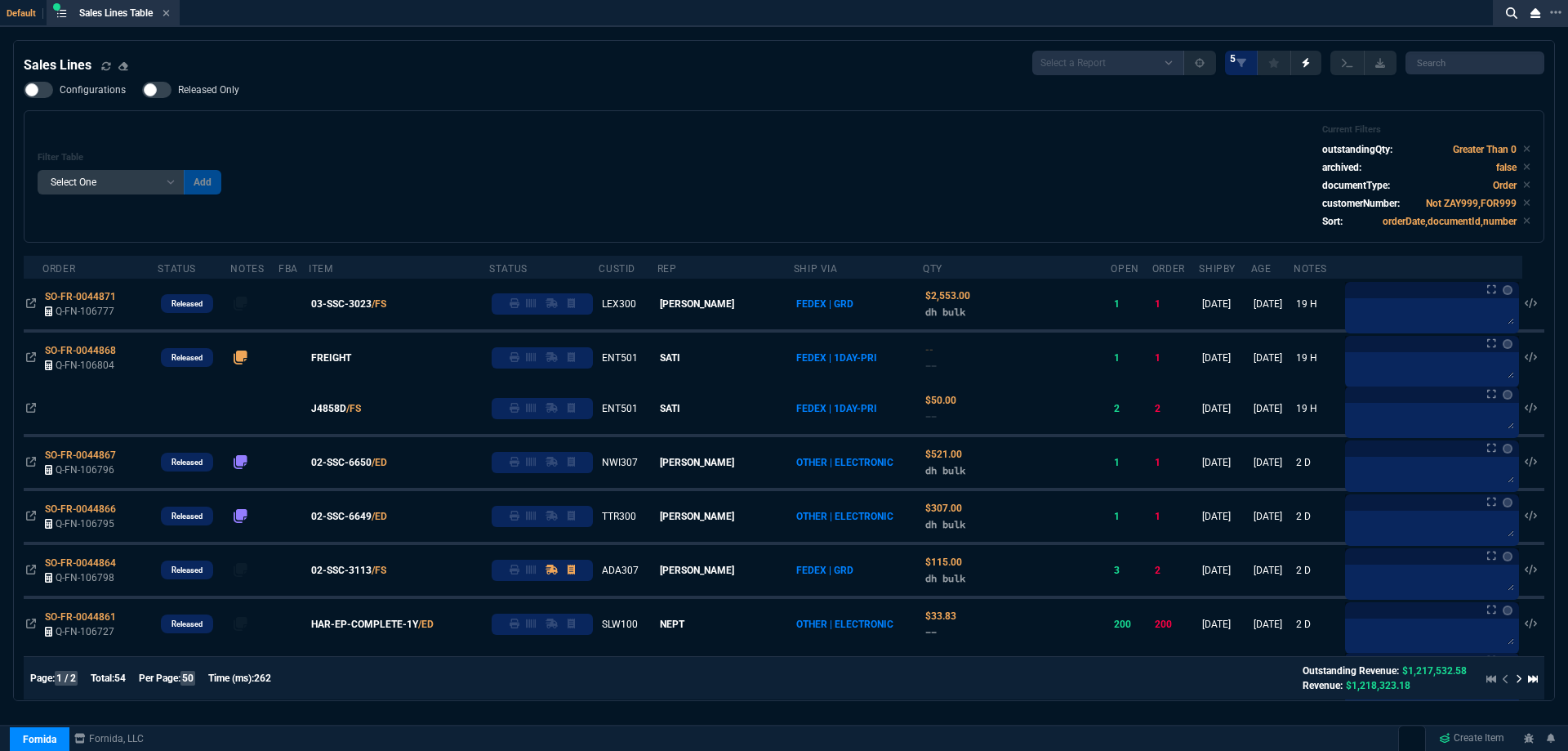
click at [167, 13] on icon at bounding box center [166, 13] width 7 height 10
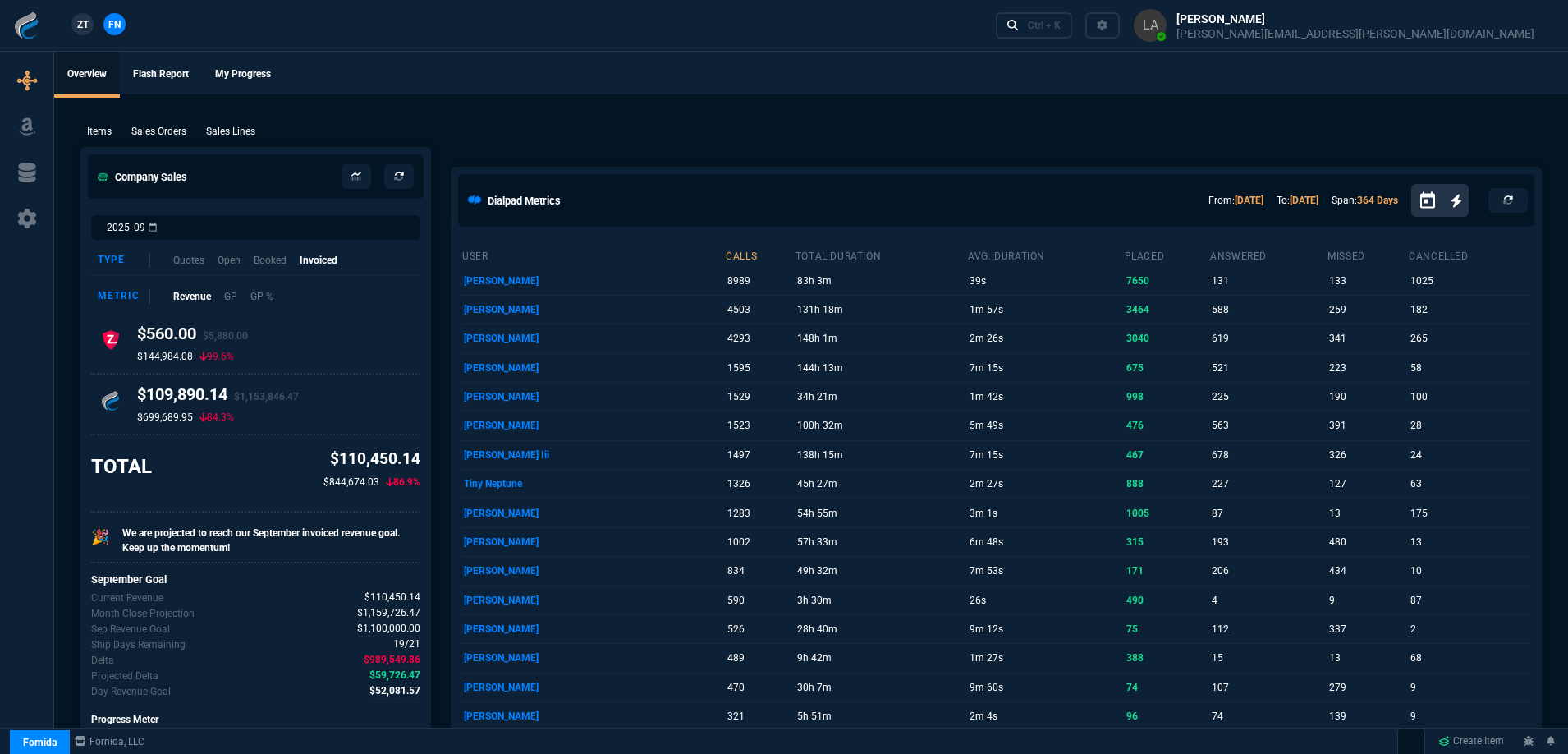
click at [78, 28] on span "ZT" at bounding box center [83, 24] width 11 height 15
click at [237, 133] on p "Sales Lines" at bounding box center [231, 132] width 50 height 15
select select
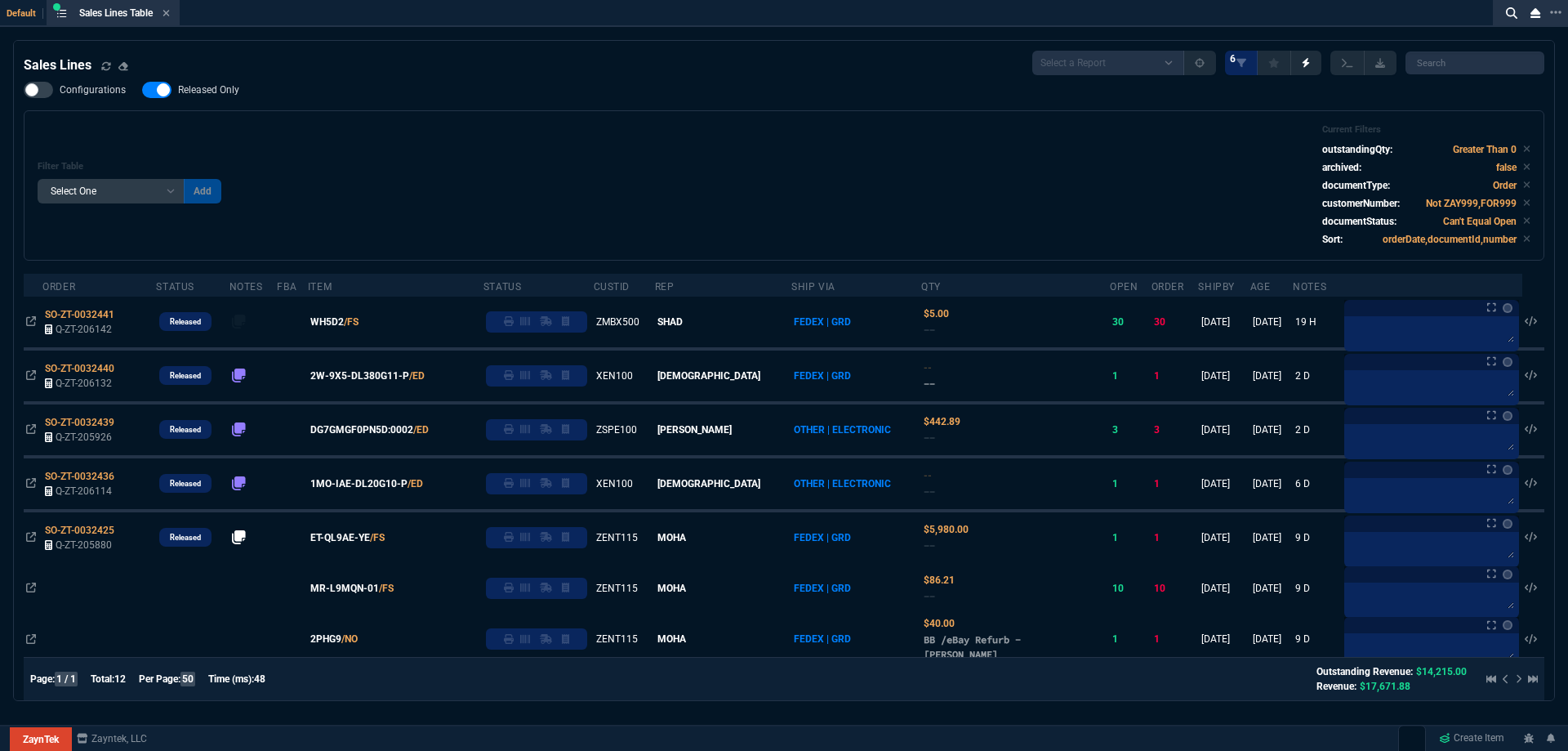
click at [212, 81] on div "Sales Lines Select a Report NEW QUERY SonicWall Sale AMZ (MTD) NEW QUERY INS100…" at bounding box center [784, 515] width 1521 height 930
drag, startPoint x: 219, startPoint y: 85, endPoint x: 268, endPoint y: 104, distance: 52.6
click at [219, 86] on span "Released Only" at bounding box center [209, 90] width 61 height 13
click at [142, 90] on input "Released Only" at bounding box center [141, 90] width 1 height 1
checkbox input "false"
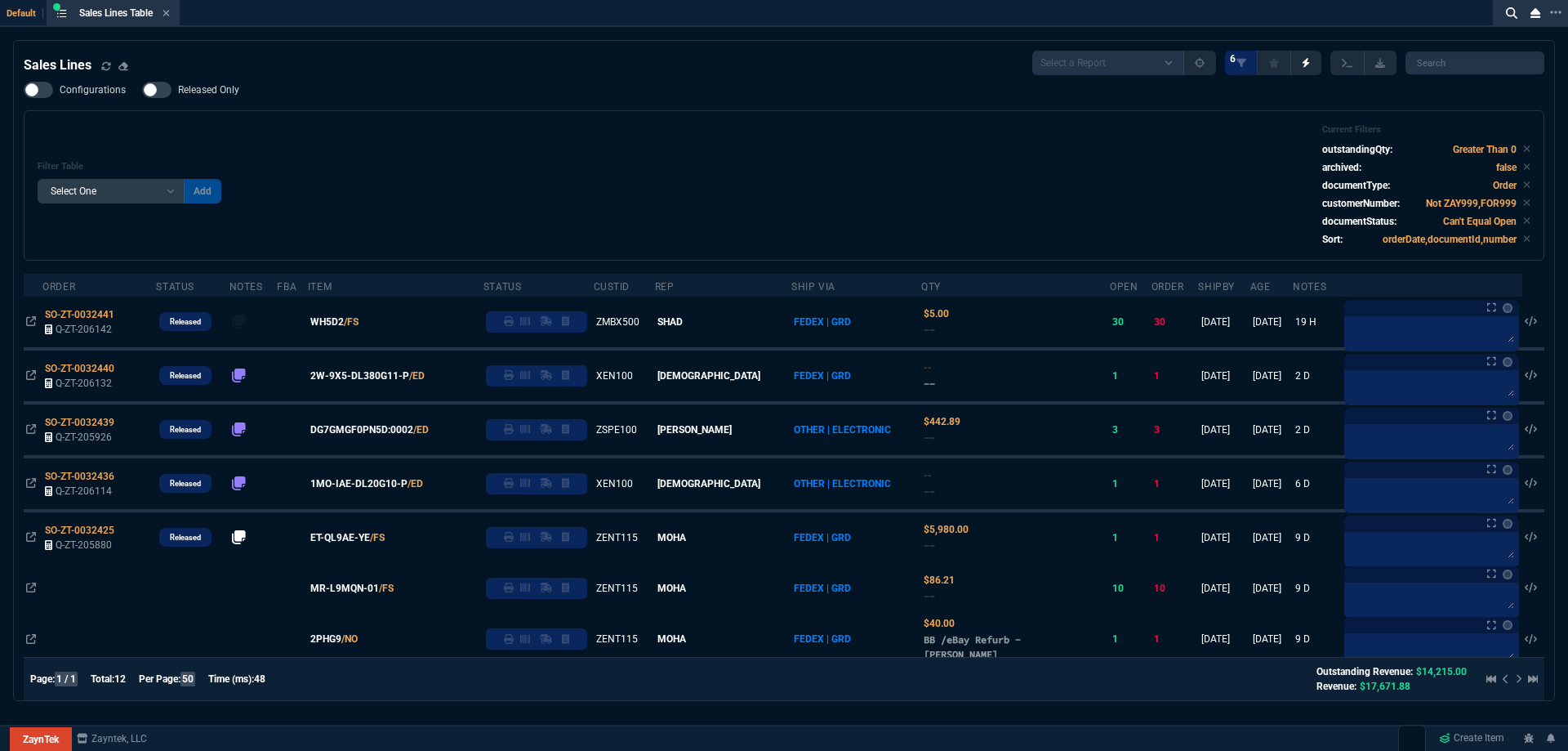
click at [516, 145] on div "Filter Table Select One Add Filter () Age () ATS () Cond (itemVariantCode) Cust…" at bounding box center [784, 186] width 1493 height 123
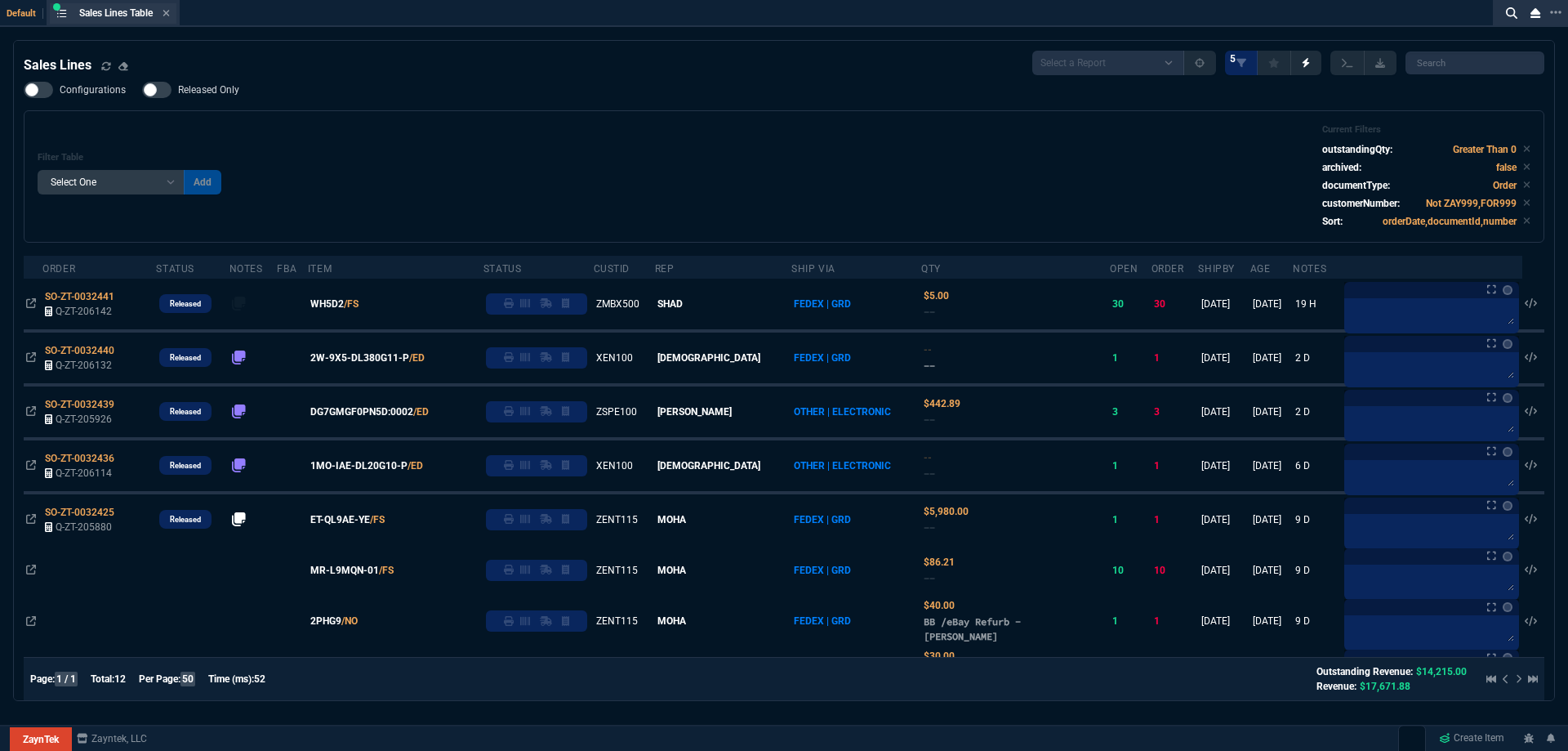
click at [173, 17] on div "Sales Lines Table Sales Line" at bounding box center [113, 14] width 126 height 20
click at [170, 17] on icon at bounding box center [166, 13] width 7 height 10
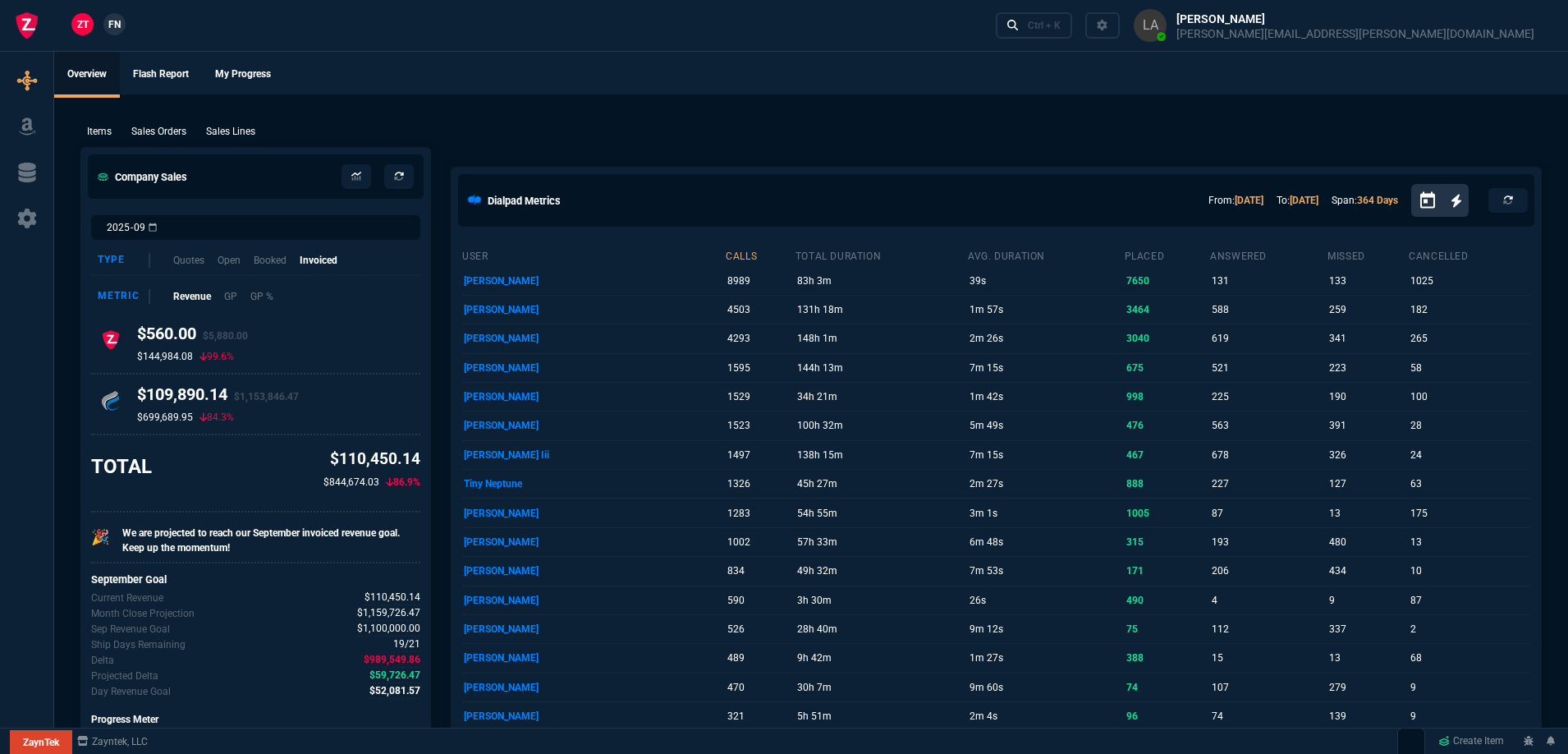
click at [110, 23] on span "FN" at bounding box center [114, 24] width 12 height 15
click at [222, 128] on p "Sales Lines" at bounding box center [231, 132] width 50 height 15
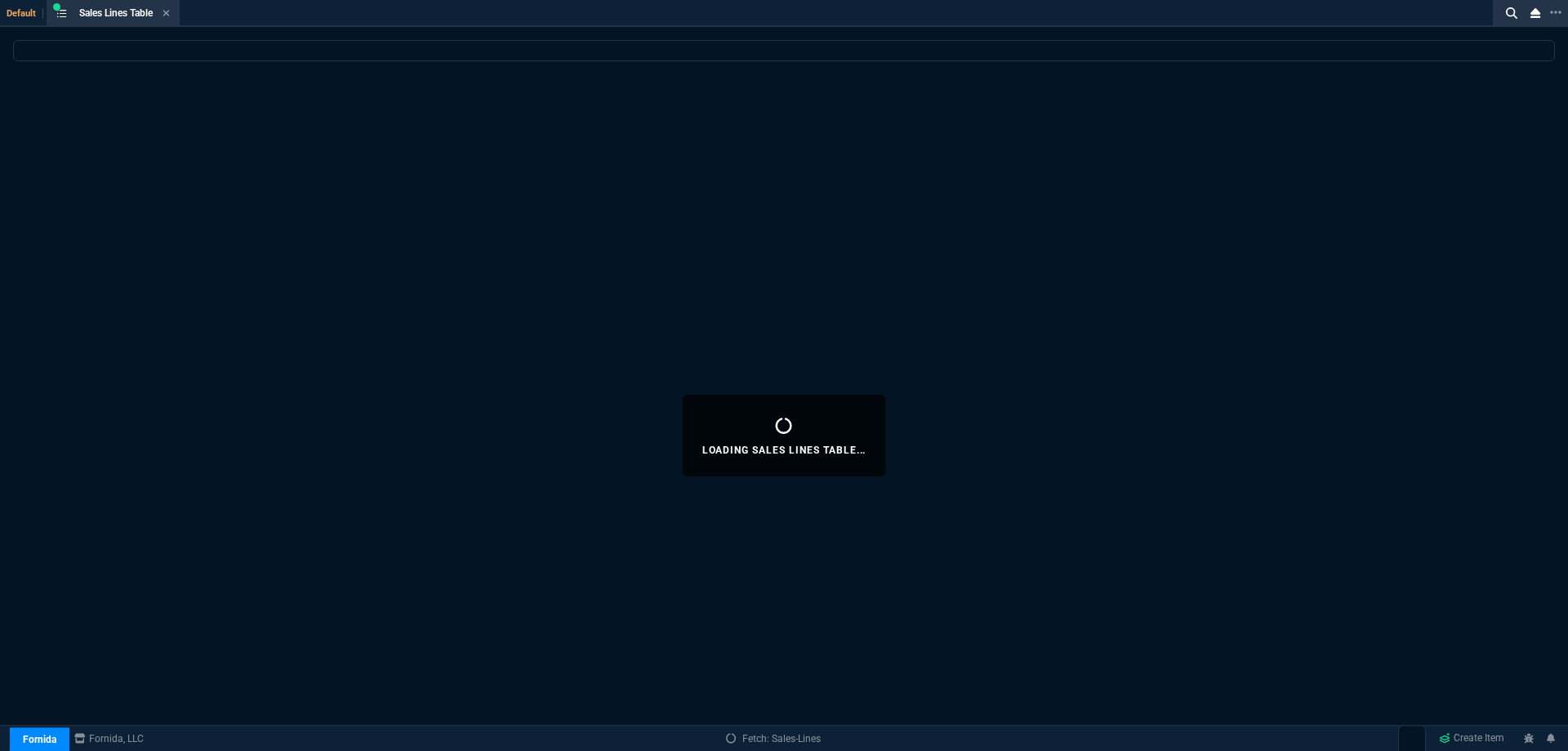
select select
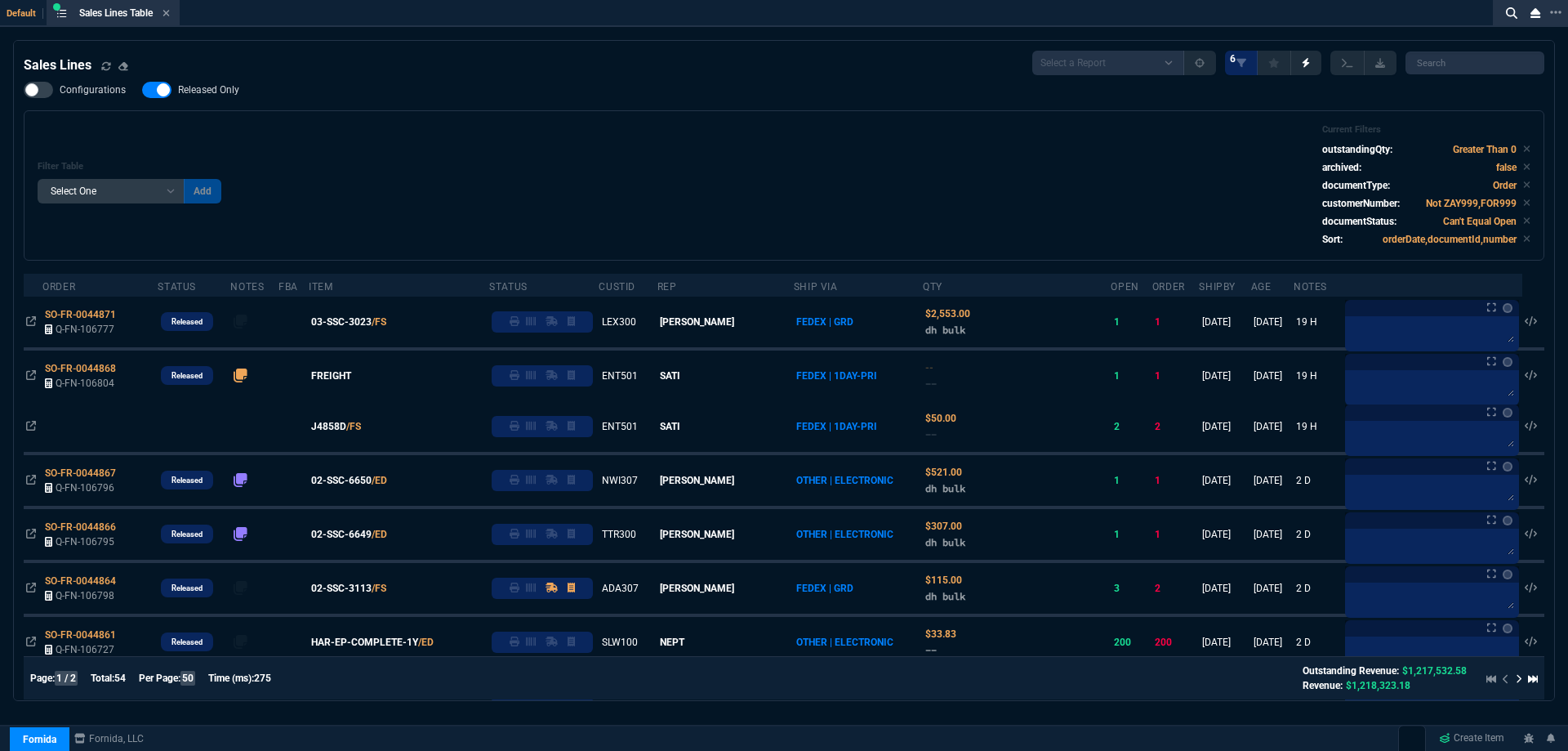
click at [191, 83] on label "Released Only" at bounding box center [199, 90] width 113 height 17
click at [142, 90] on input "Released Only" at bounding box center [141, 90] width 1 height 1
drag, startPoint x: 374, startPoint y: 124, endPoint x: 374, endPoint y: 138, distance: 14.0
click at [374, 122] on div "Filter Table Select One Add Filter () Age () ATS () Cond (itemVariantCode) Cust…" at bounding box center [784, 186] width 1521 height 151
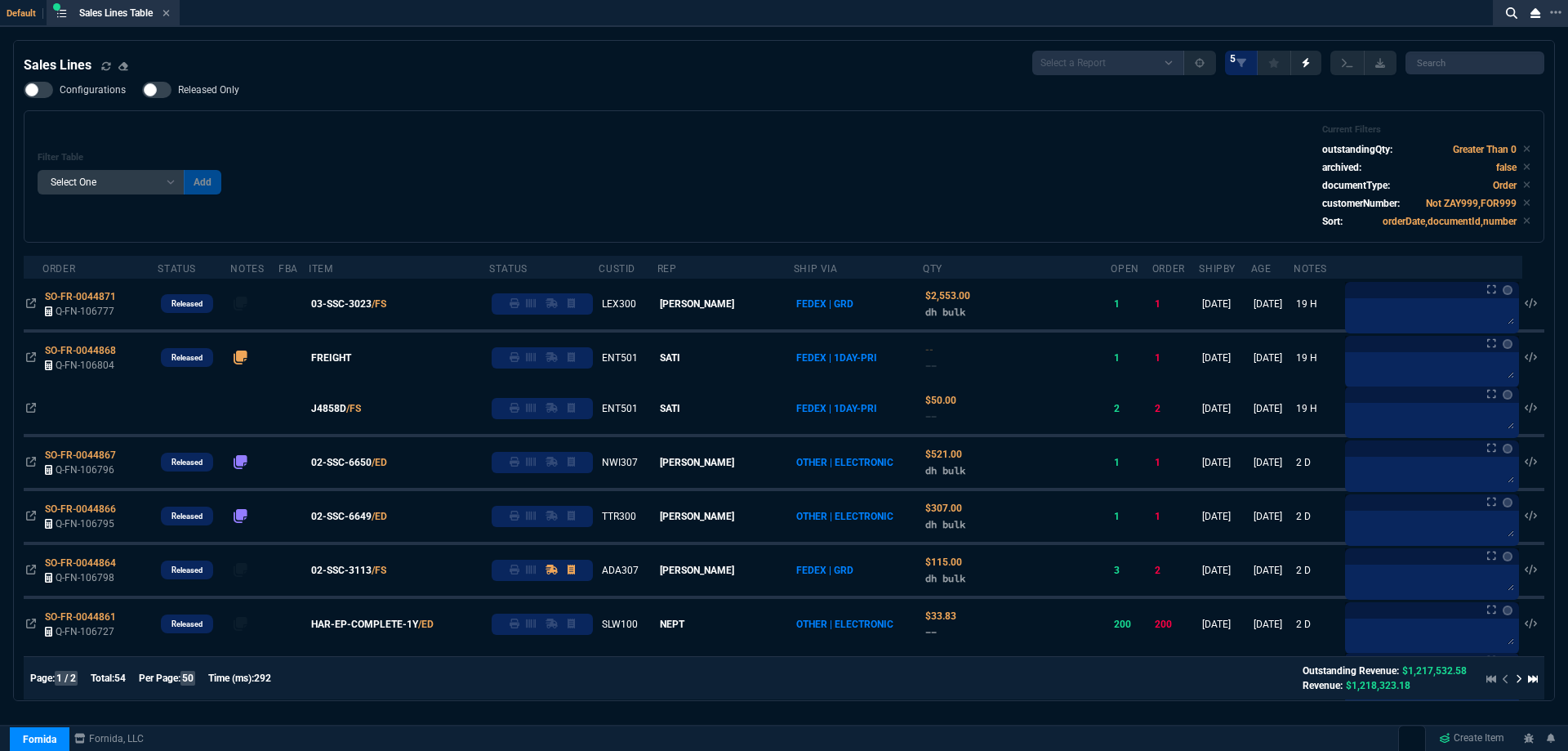
click at [219, 97] on span "Released Only" at bounding box center [209, 90] width 61 height 13
click at [142, 91] on input "Released Only" at bounding box center [141, 90] width 1 height 1
click at [456, 140] on div "Filter Table Select One Add Filter () Age () ATS () Cond (itemVariantCode) Cust…" at bounding box center [784, 177] width 1493 height 104
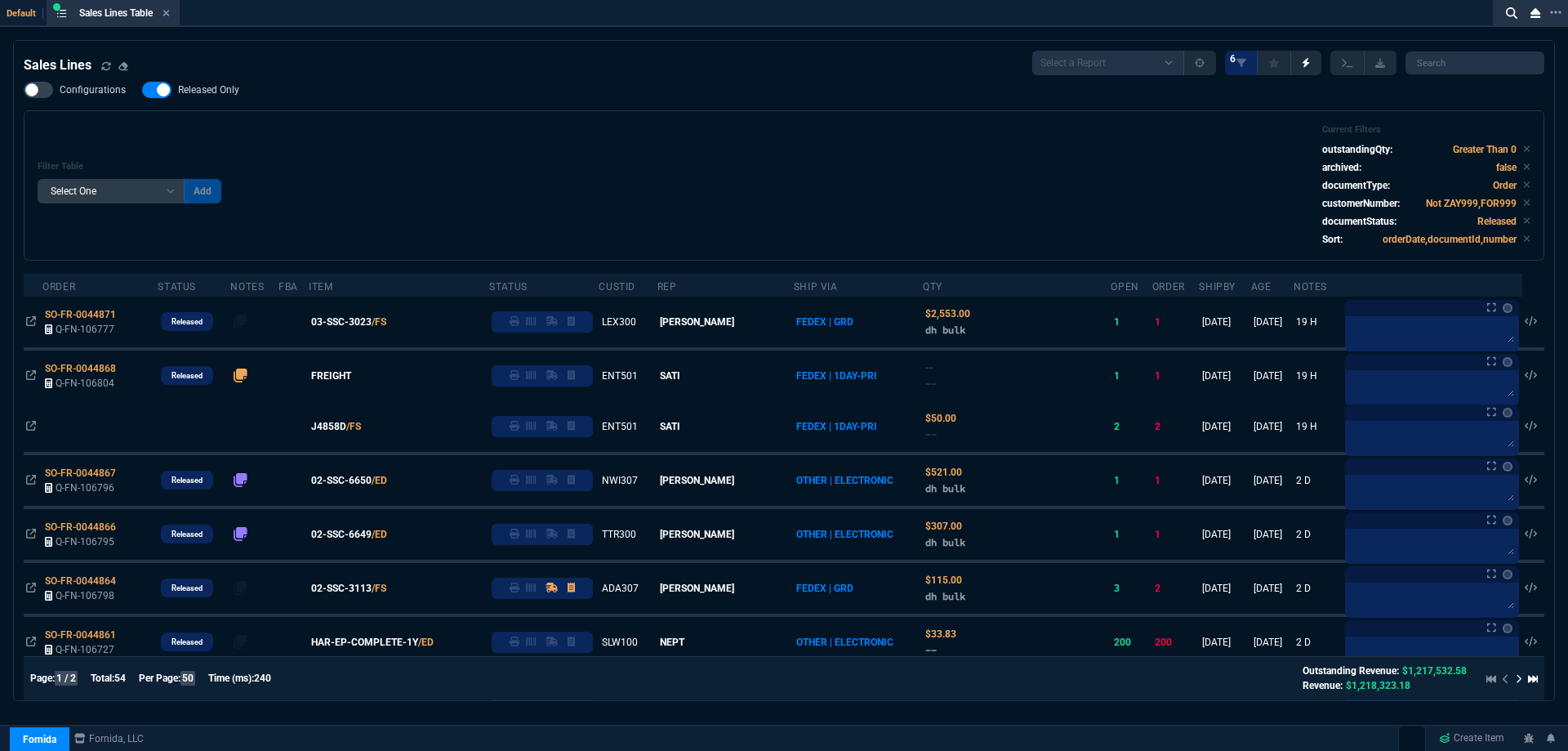
click at [232, 87] on span "Released Only" at bounding box center [209, 90] width 61 height 13
click at [142, 90] on input "Released Only" at bounding box center [141, 90] width 1 height 1
click at [691, 151] on div "Filter Table Select One Add Filter () Age () ATS () Cond (itemVariantCode) Cust…" at bounding box center [784, 186] width 1493 height 123
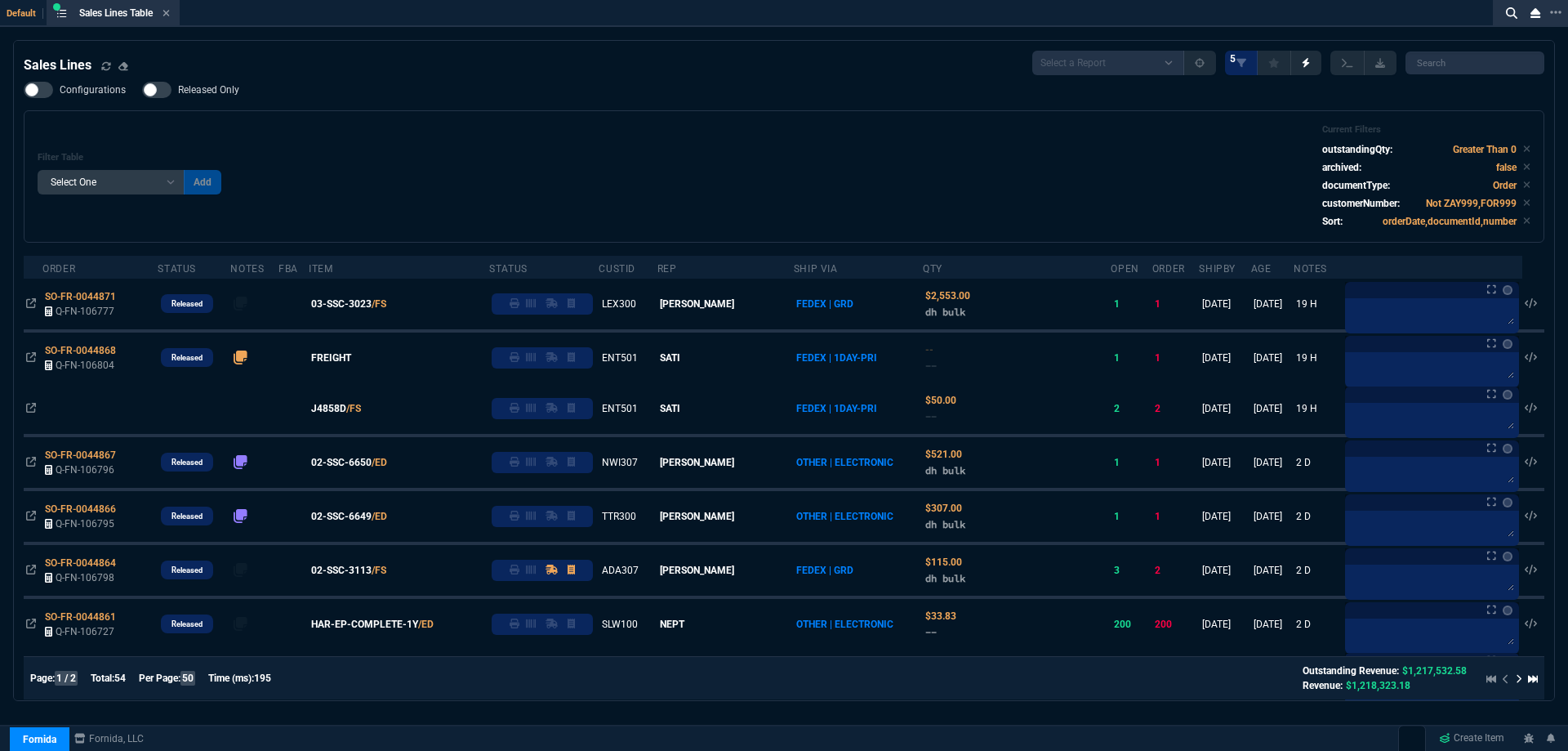
click at [226, 97] on span "Released Only" at bounding box center [209, 90] width 61 height 13
click at [142, 91] on input "Released Only" at bounding box center [141, 90] width 1 height 1
click at [661, 115] on div "Filter Table Select One Add Filter () Age () ATS () Cond (itemVariantCode) Cust…" at bounding box center [784, 177] width 1521 height 132
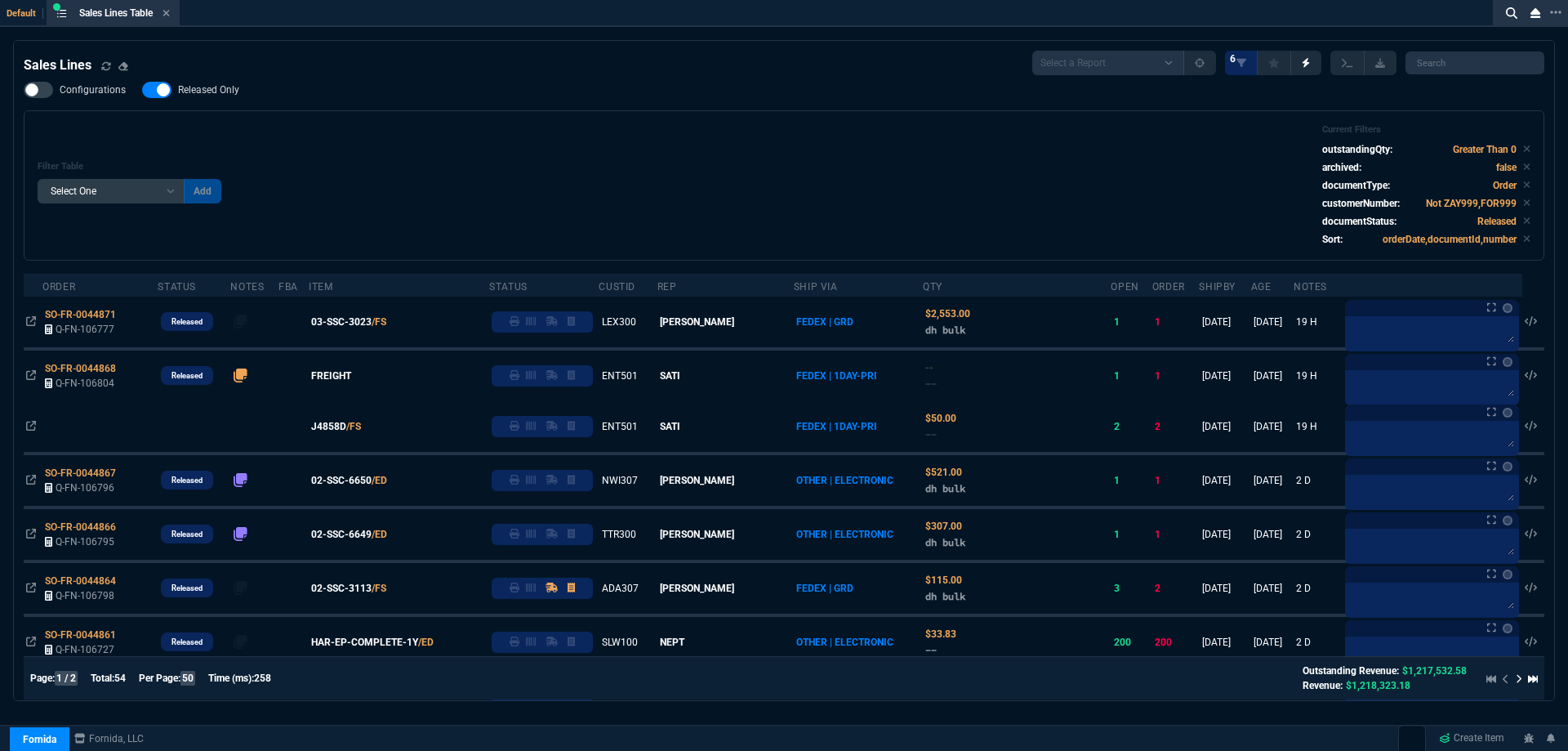
click at [204, 93] on span "Released Only" at bounding box center [209, 90] width 61 height 13
click at [142, 91] on input "Released Only" at bounding box center [141, 90] width 1 height 1
checkbox input "false"
click at [844, 103] on div "Configurations Released Only Filter Table Select One Add Filter () Age () ATS (…" at bounding box center [784, 171] width 1521 height 178
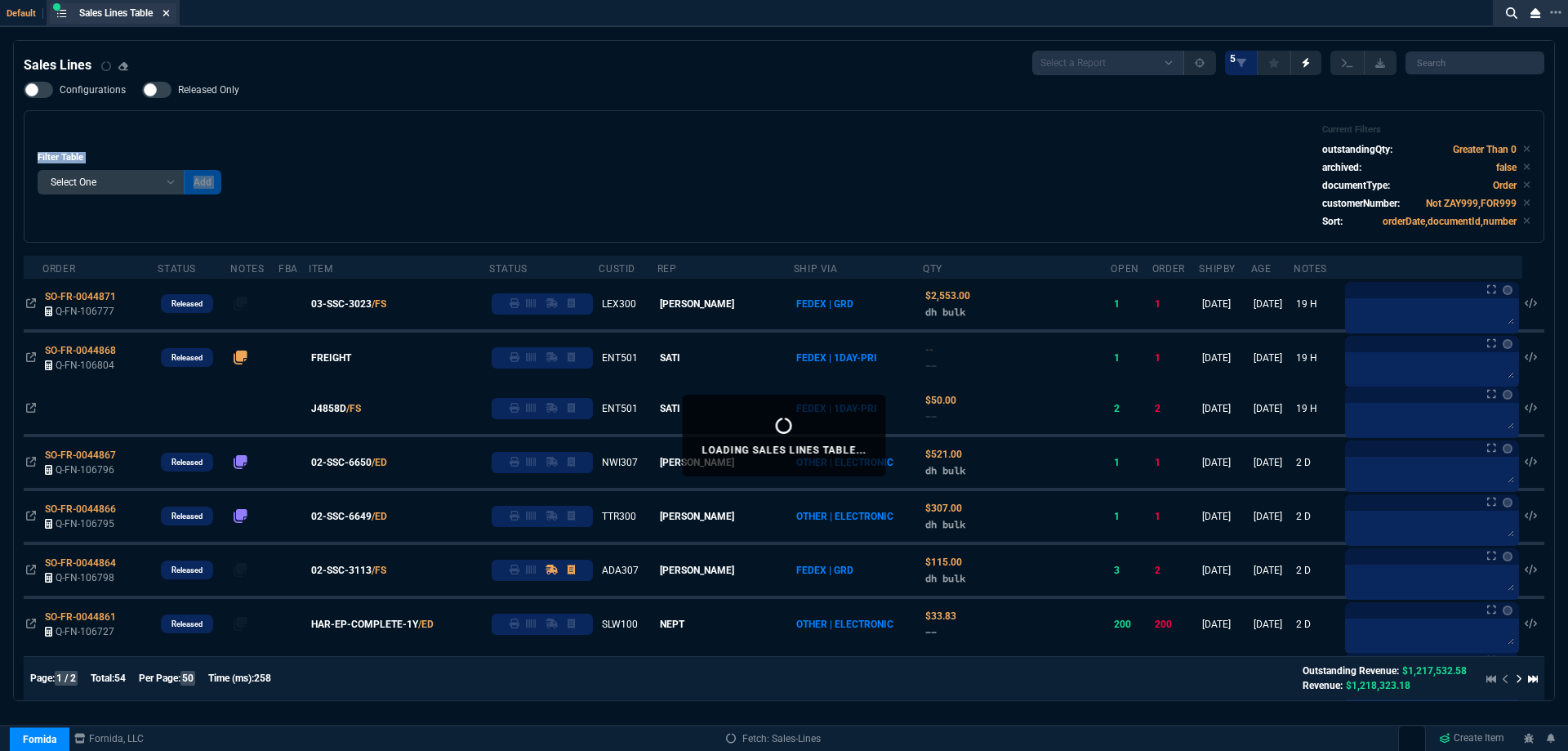
click at [170, 17] on icon at bounding box center [166, 13] width 7 height 10
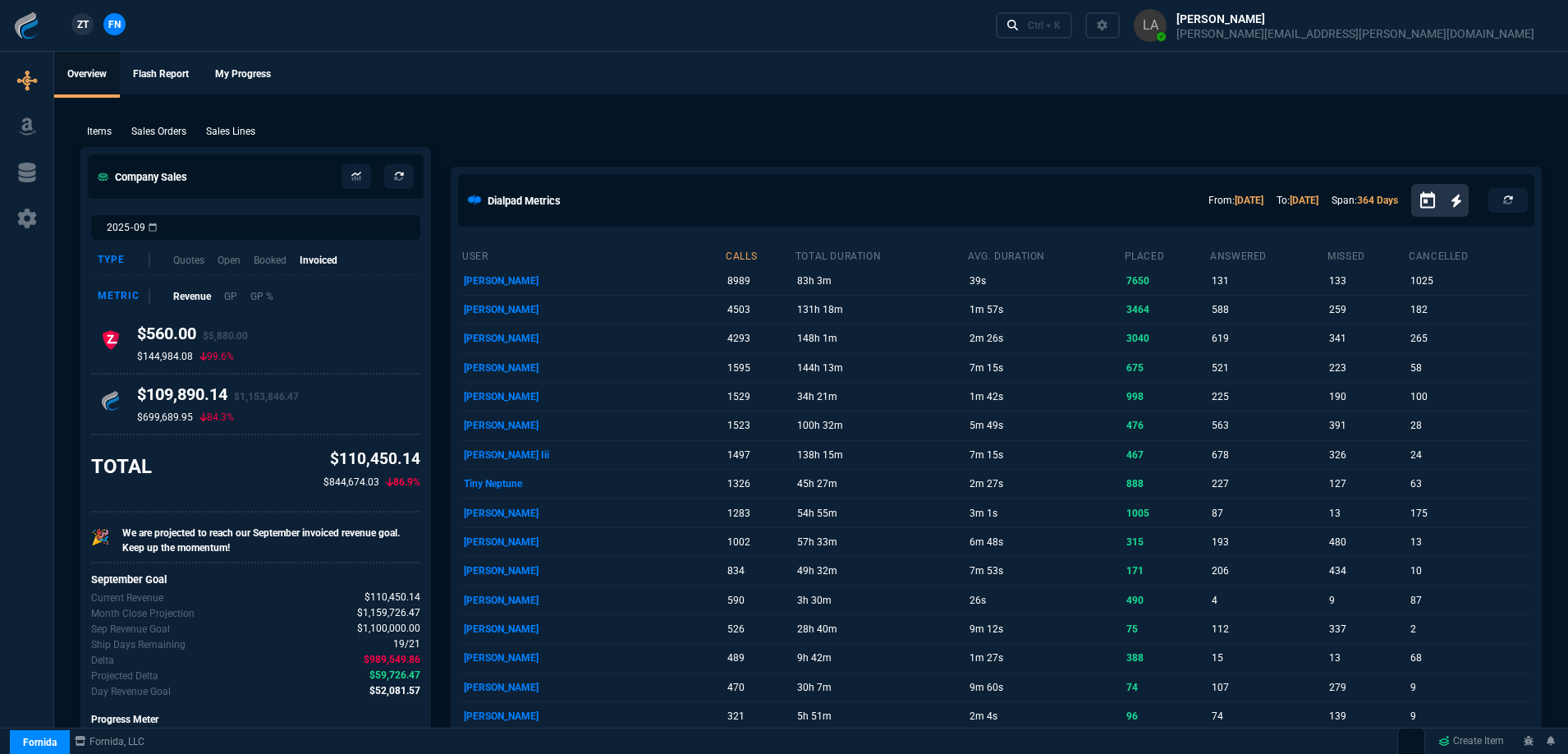
click at [85, 22] on span "ZT" at bounding box center [83, 24] width 11 height 15
click at [226, 132] on p "Sales Lines" at bounding box center [231, 132] width 50 height 15
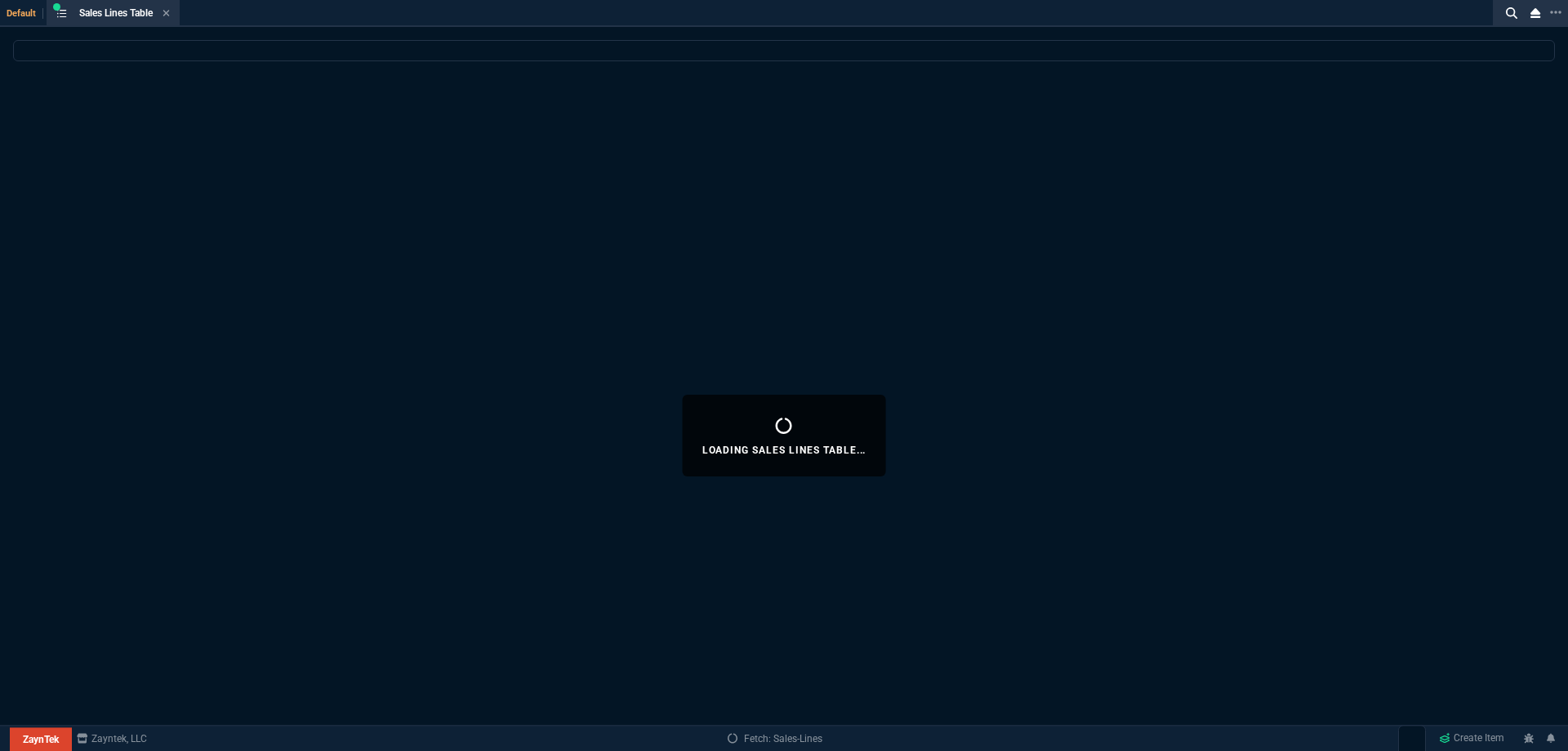
select select
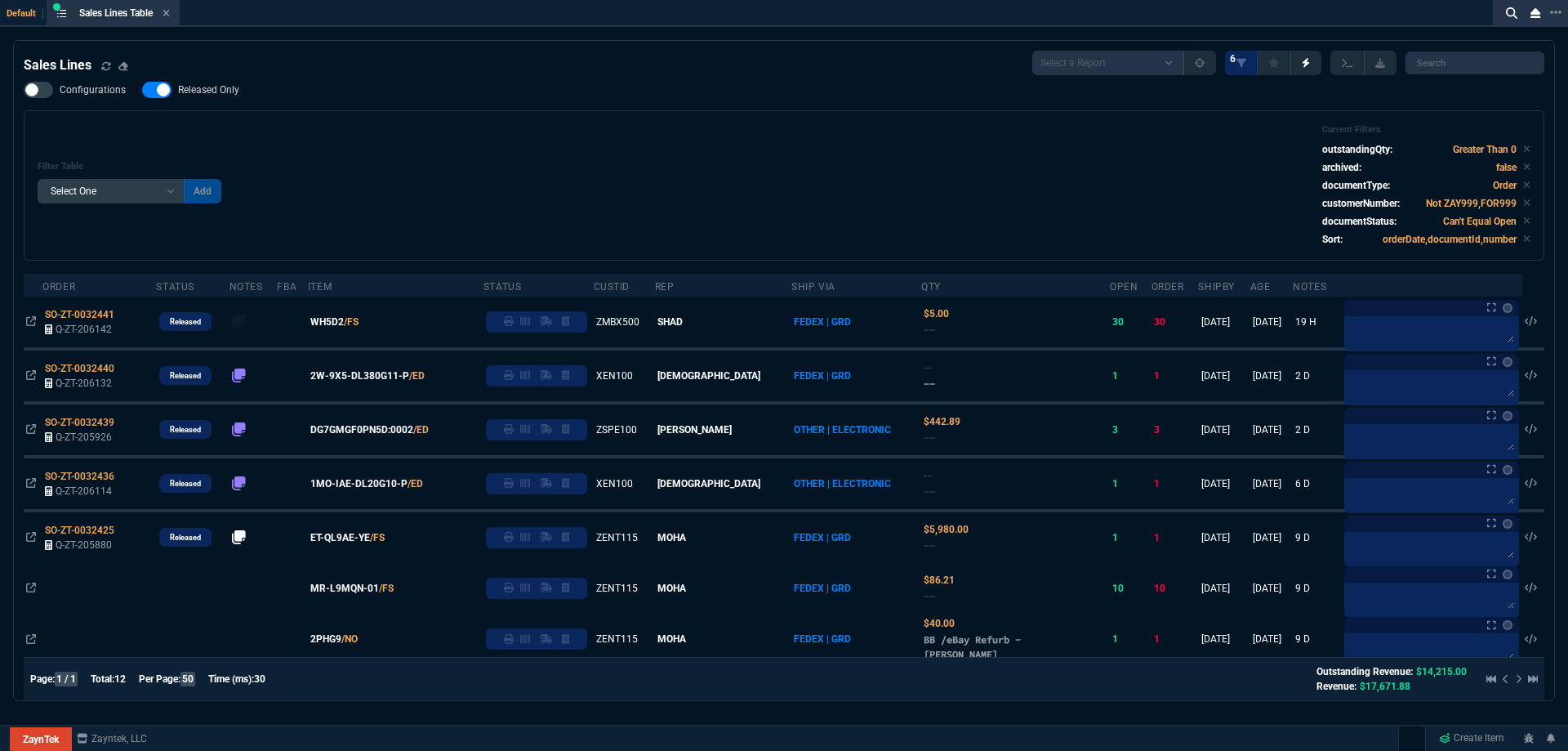
click at [217, 99] on nx-fornida-field-switch-one "Released Only" at bounding box center [199, 93] width 113 height 16
click at [219, 93] on span "Released Only" at bounding box center [209, 90] width 61 height 13
click at [142, 91] on input "Released Only" at bounding box center [141, 90] width 1 height 1
checkbox input "false"
click at [520, 125] on div "Filter Table Select One Add Filter () Age () ATS () Cond (itemVariantCode) Cust…" at bounding box center [784, 186] width 1493 height 123
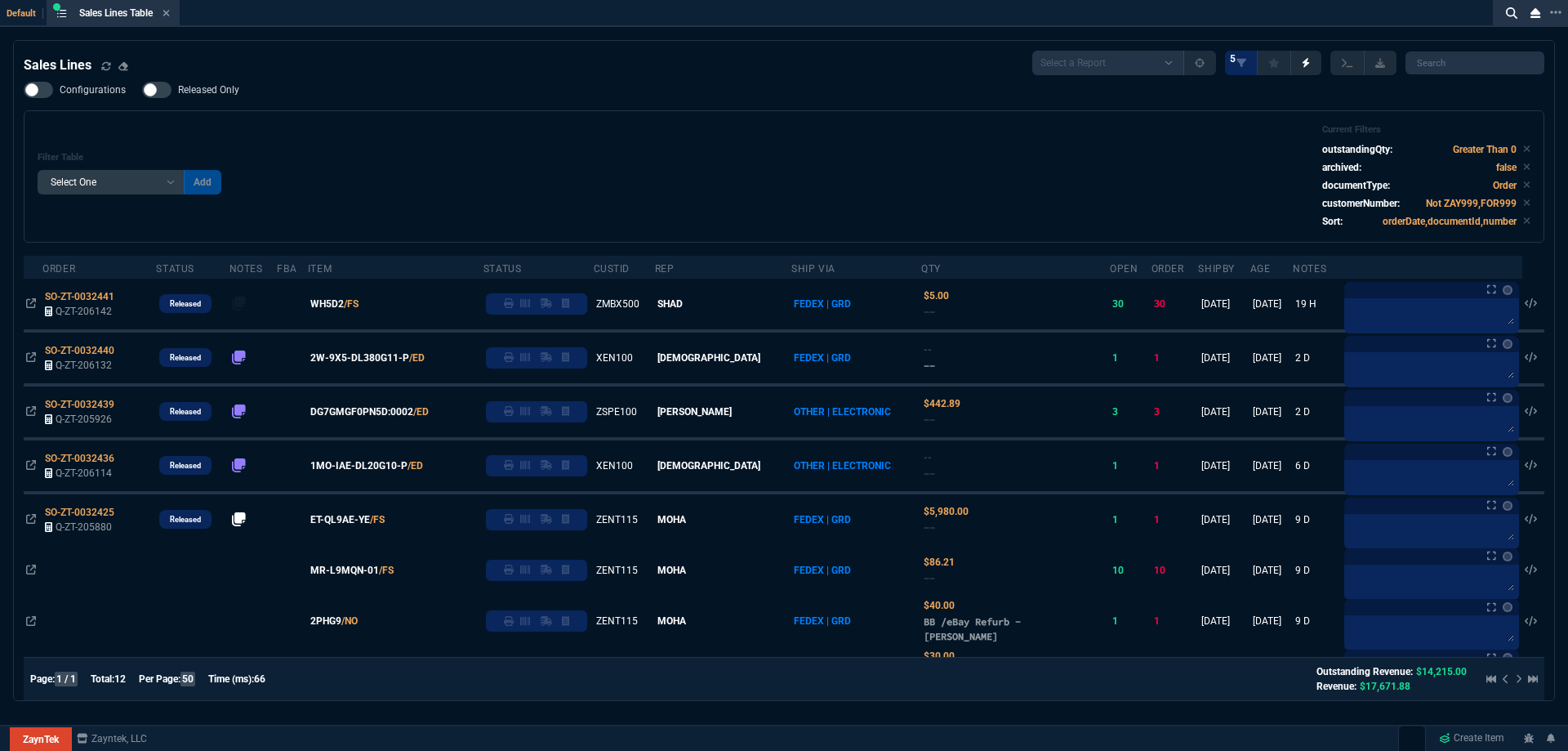
click at [462, 146] on div "Filter Table Select One Add Filter () Age () ATS () Cond (itemVariantCode) Cust…" at bounding box center [784, 177] width 1493 height 104
drag, startPoint x: 462, startPoint y: 146, endPoint x: 405, endPoint y: 96, distance: 75.8
click at [405, 96] on div "Configurations Released Only Filter Table Select One Add Filter () Age () ATS (…" at bounding box center [784, 162] width 1521 height 161
click at [396, 82] on div "Sales Lines Select a Report NEW QUERY SonicWall Sale AMZ (MTD) NEW QUERY INS100…" at bounding box center [784, 507] width 1521 height 913
click at [165, 18] on fa-icon at bounding box center [166, 14] width 7 height 11
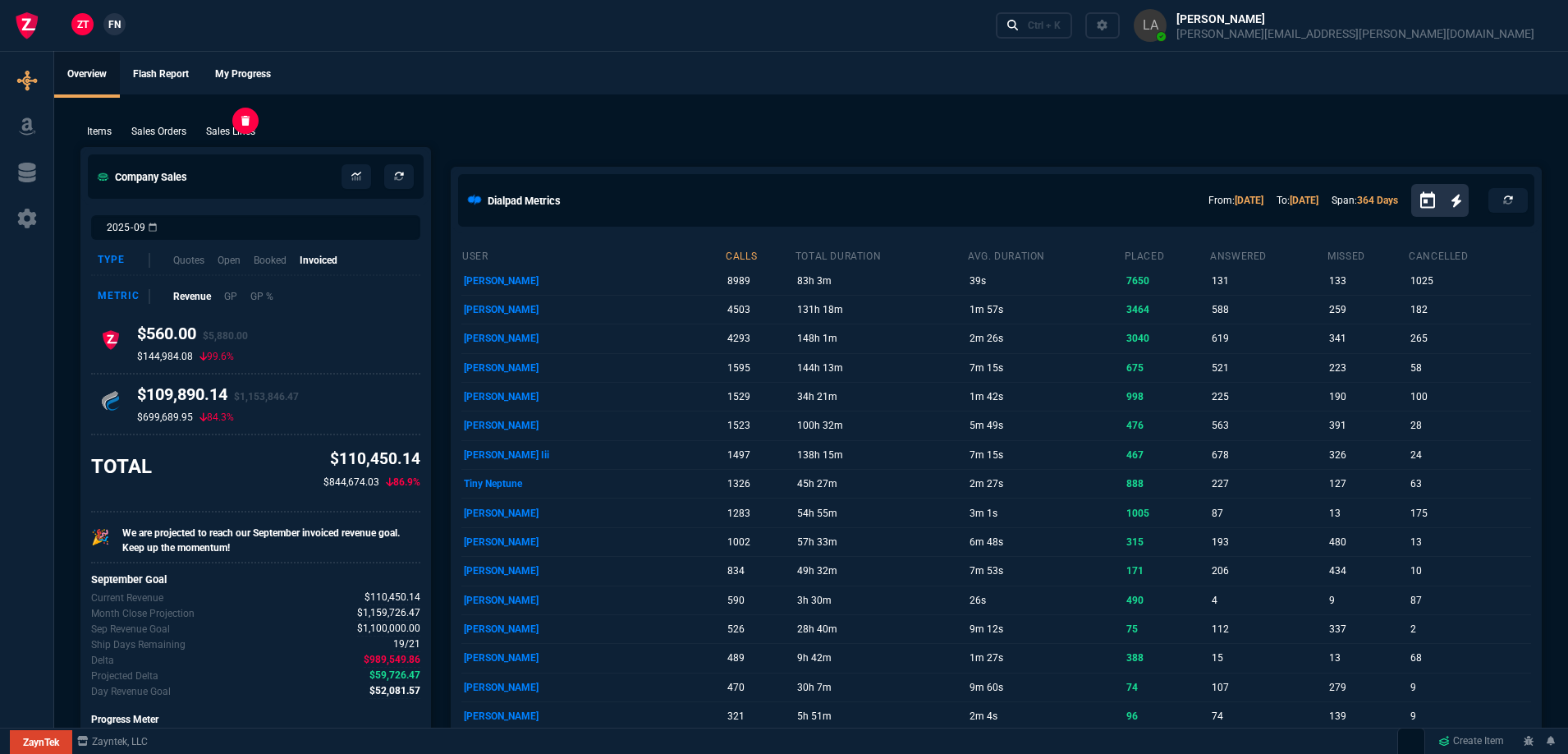
click at [225, 133] on p "Sales Lines" at bounding box center [231, 132] width 50 height 15
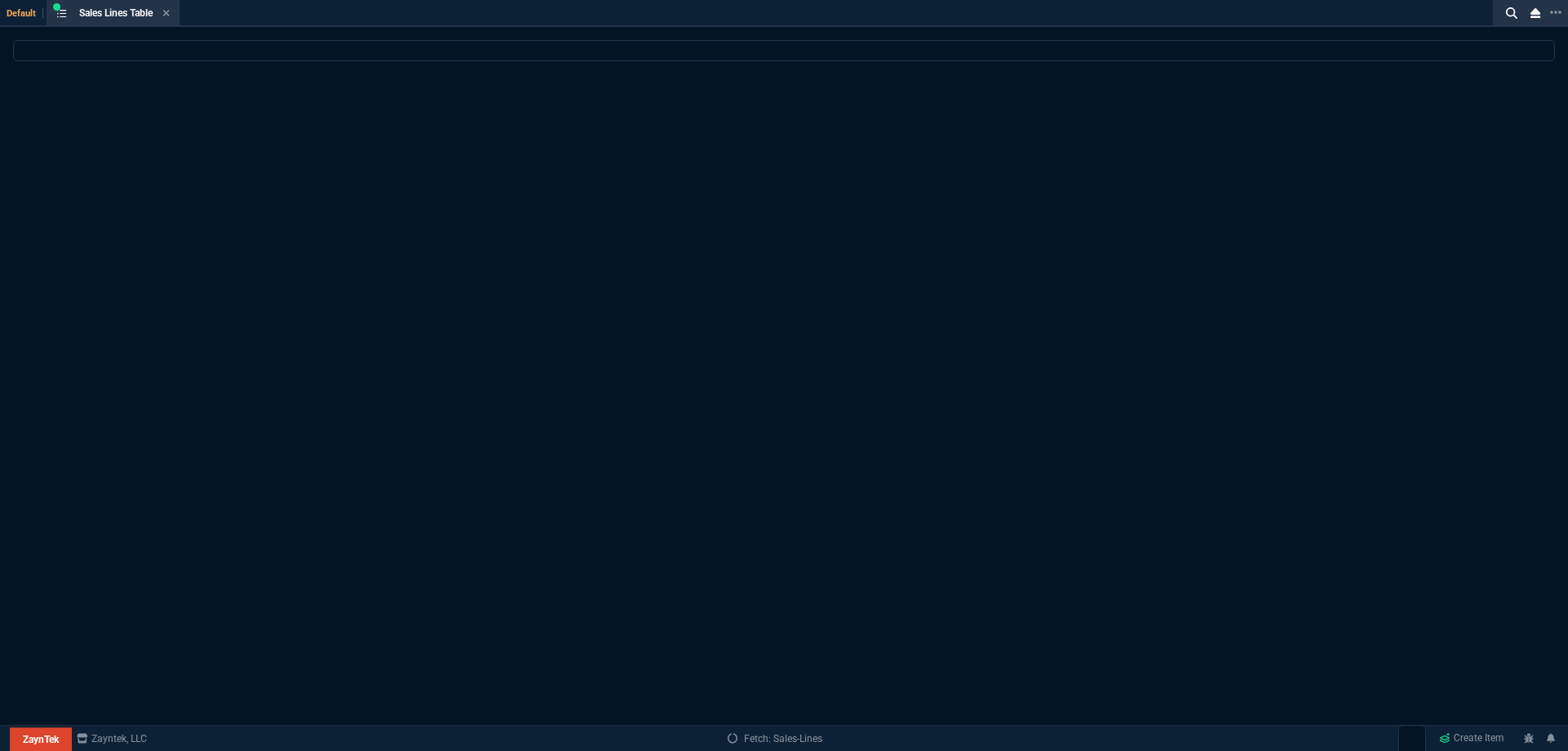
select select
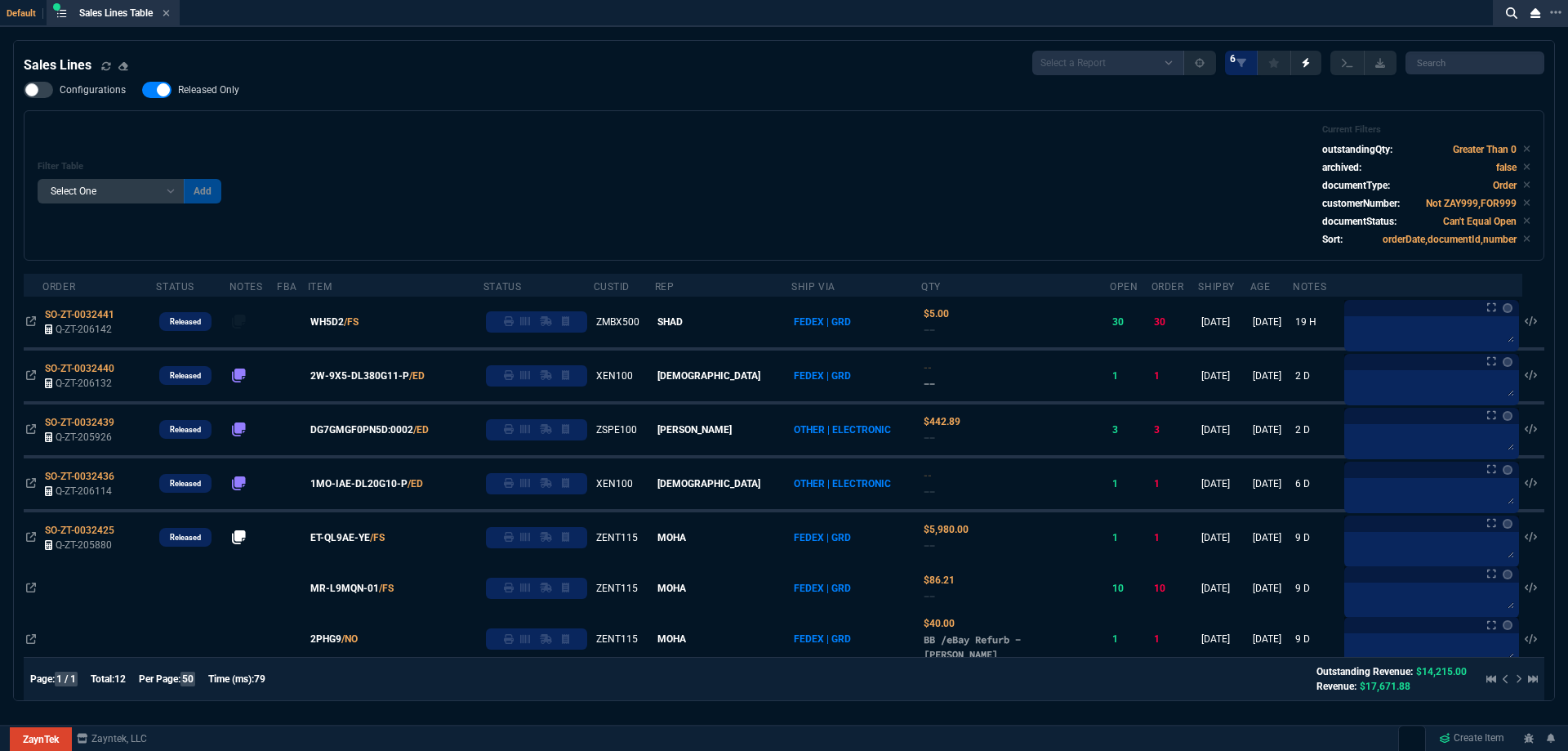
click at [195, 86] on span "Released Only" at bounding box center [209, 90] width 61 height 13
click at [142, 90] on input "Released Only" at bounding box center [141, 90] width 1 height 1
checkbox input "false"
click at [402, 118] on div "Filter Table Select One Add Filter () Age () ATS () Cond (itemVariantCode) Cust…" at bounding box center [784, 186] width 1521 height 151
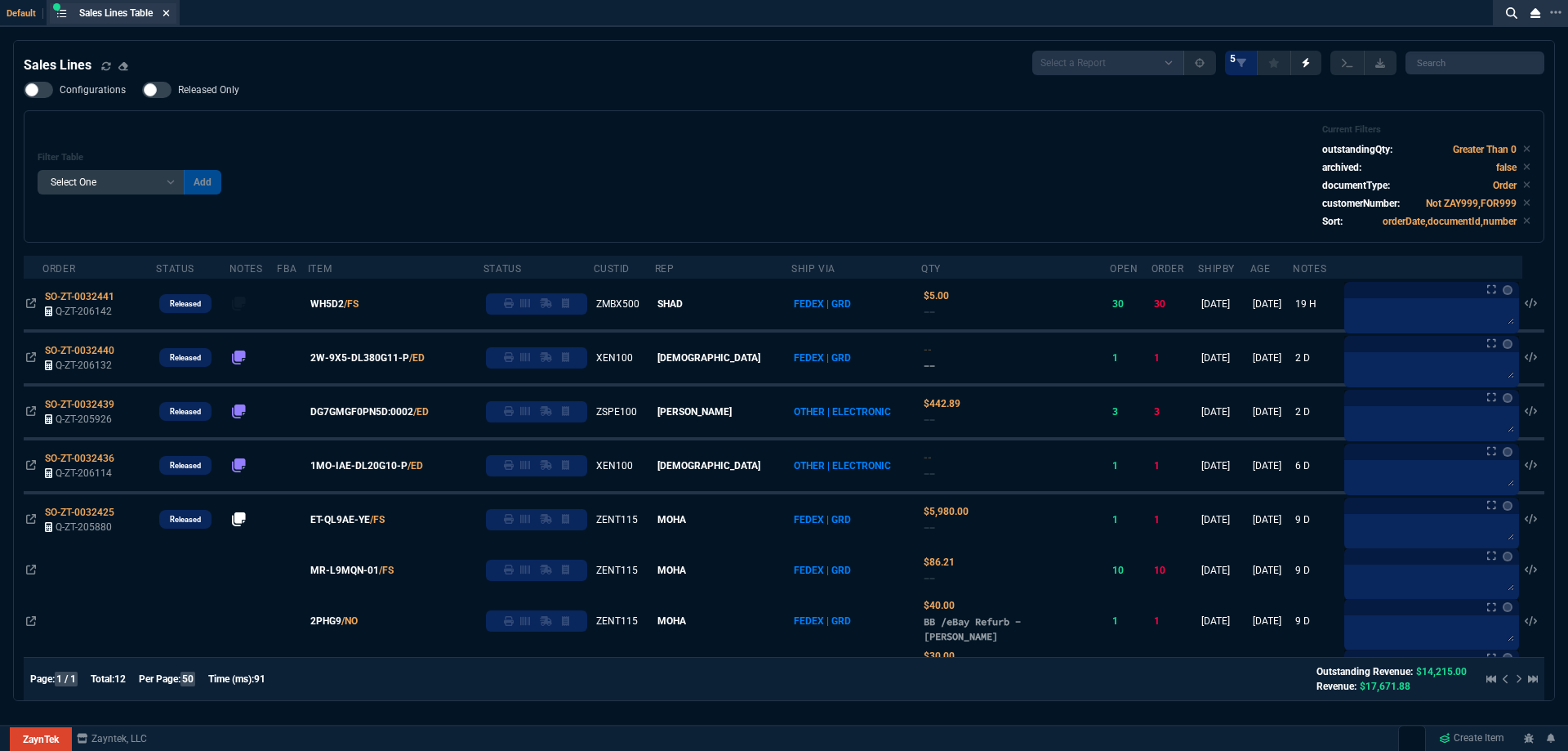
click at [170, 11] on icon at bounding box center [166, 13] width 7 height 10
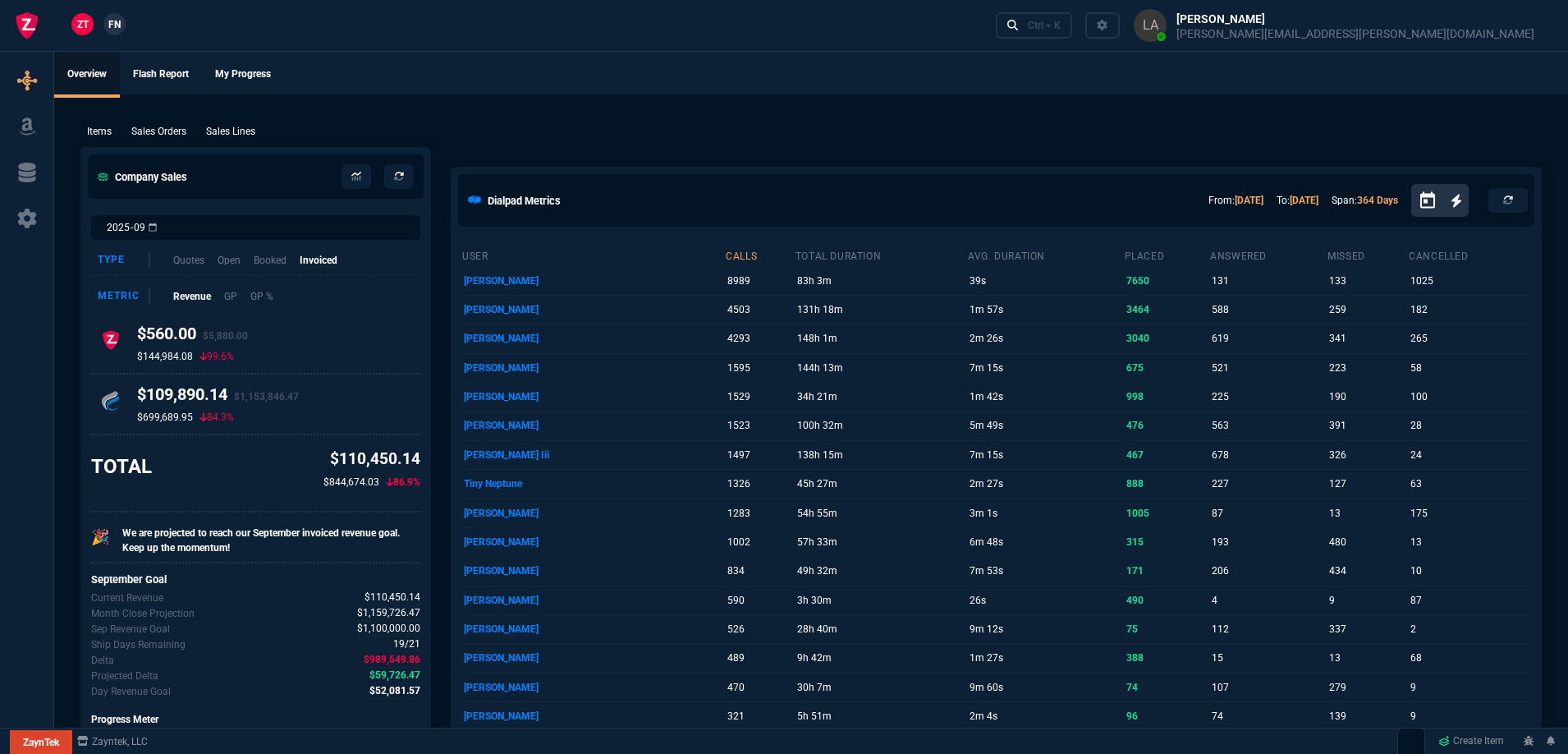
click at [119, 20] on span "FN" at bounding box center [114, 24] width 12 height 15
click at [245, 135] on p "Sales Lines" at bounding box center [231, 132] width 50 height 15
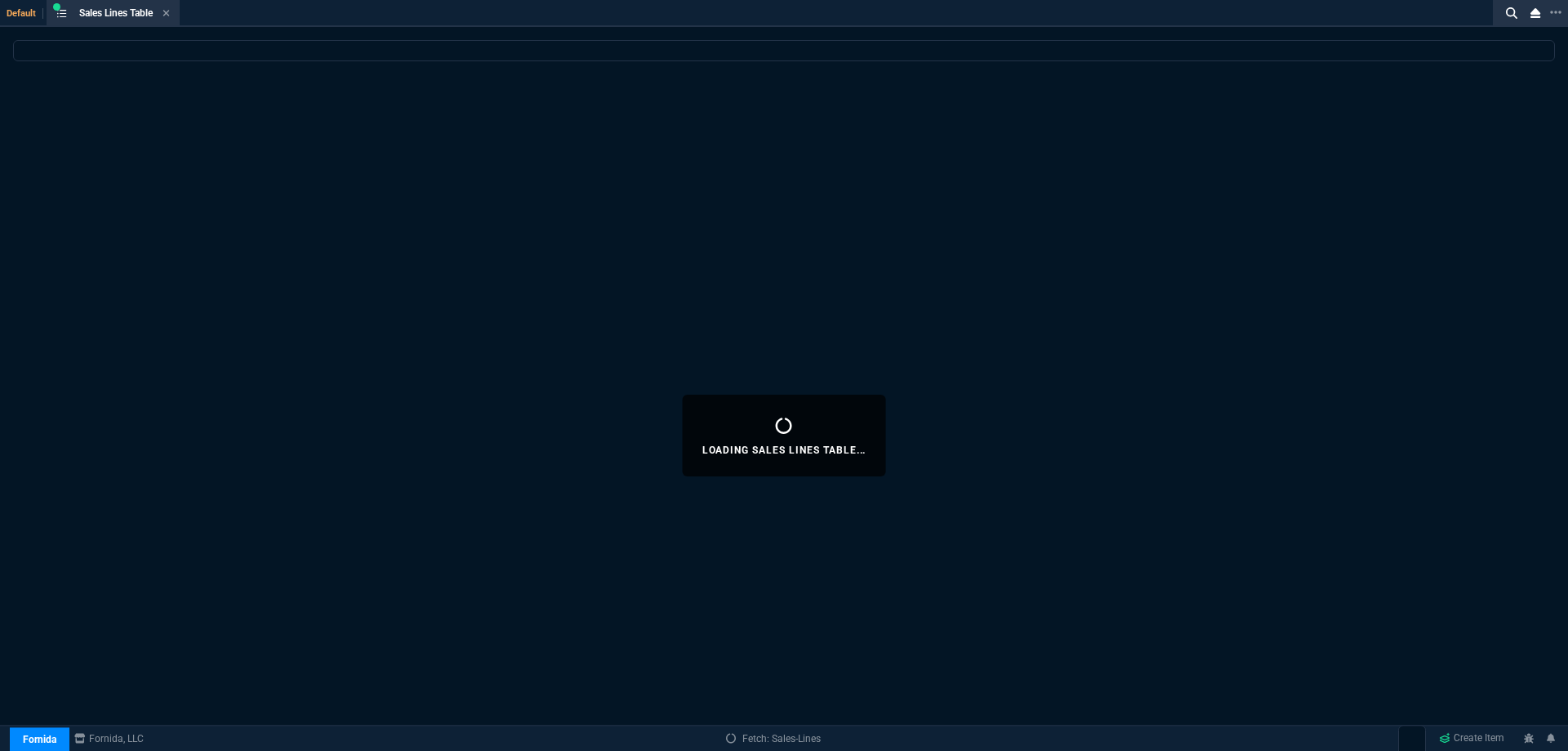
select select
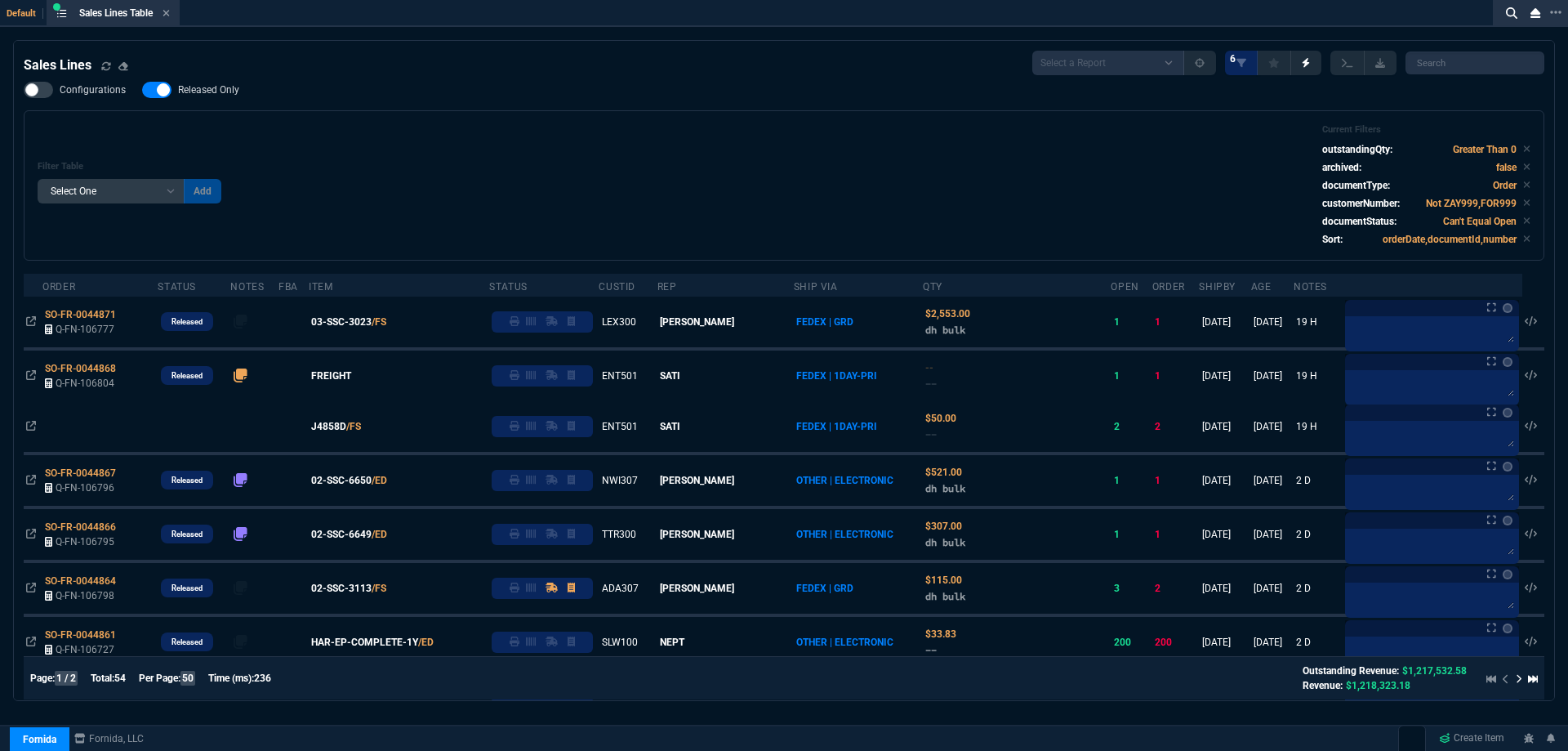
click at [228, 98] on label "Released Only" at bounding box center [199, 90] width 113 height 17
click at [142, 91] on input "Released Only" at bounding box center [141, 90] width 1 height 1
checkbox input "false"
click at [387, 104] on div "Configurations Released Only Filter Table Select One Add Filter () Age () ATS (…" at bounding box center [784, 171] width 1521 height 178
